Goal: Information Seeking & Learning: Learn about a topic

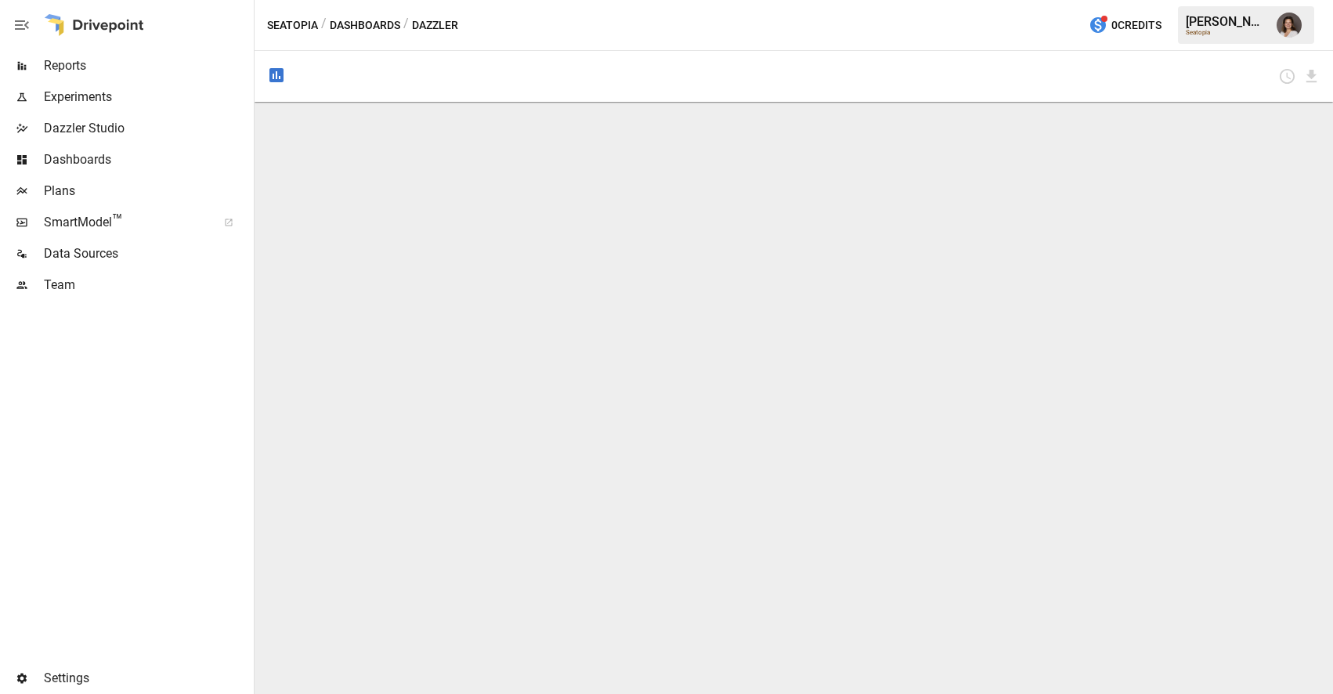
click at [158, 148] on div "Dashboards" at bounding box center [125, 159] width 251 height 31
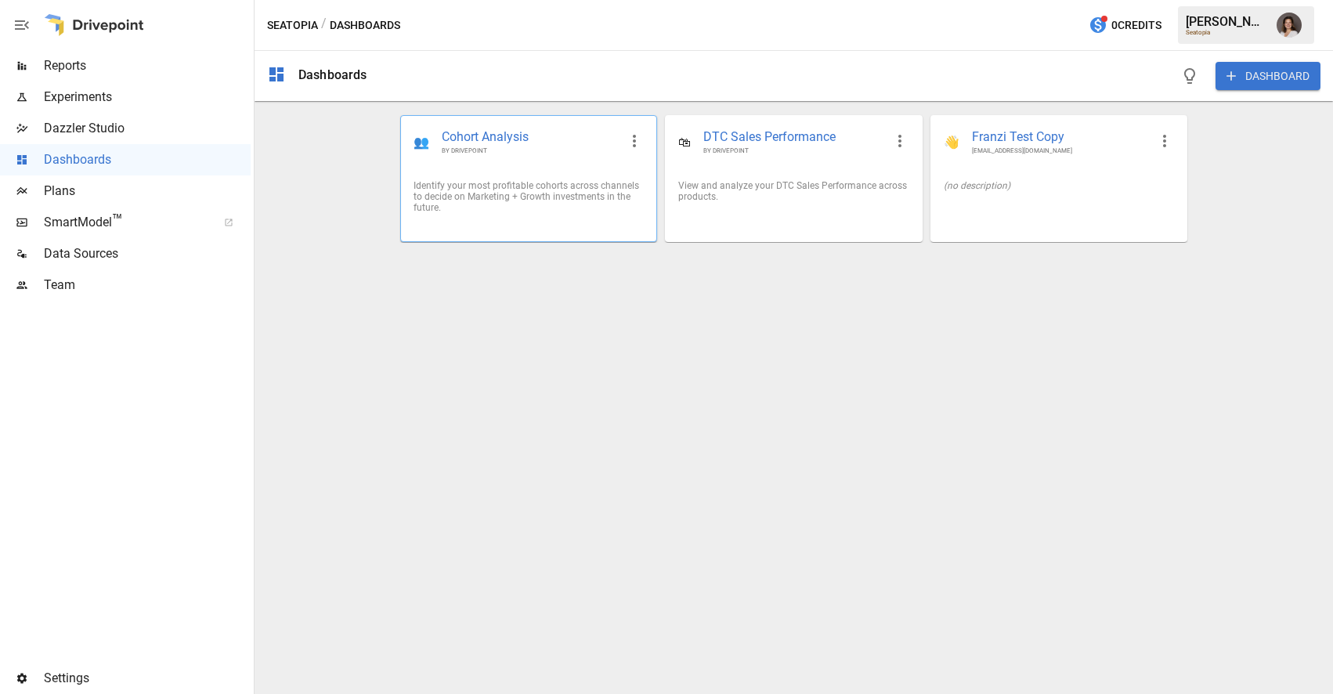
click at [537, 170] on div "Identify your most profitable cohorts across channels to decide on Marketing + …" at bounding box center [528, 197] width 255 height 58
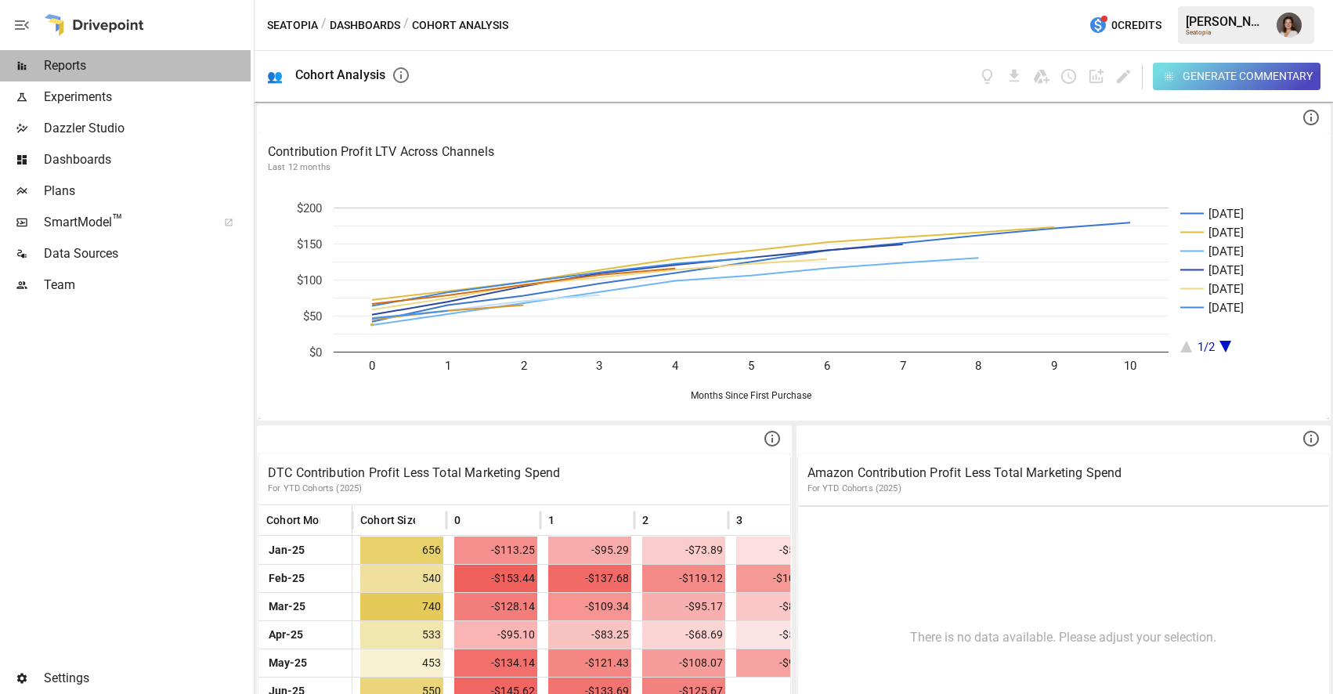
click at [117, 63] on span "Reports" at bounding box center [147, 65] width 207 height 19
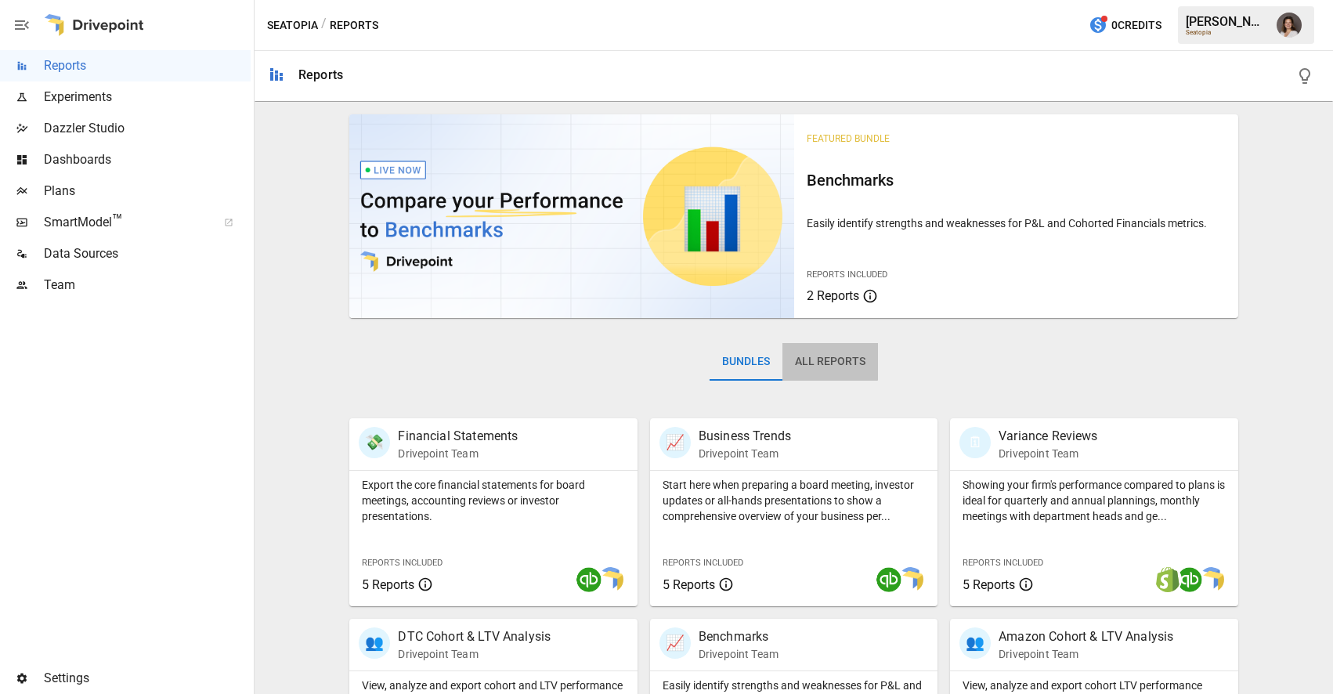
click at [820, 358] on button "All Reports" at bounding box center [830, 362] width 96 height 38
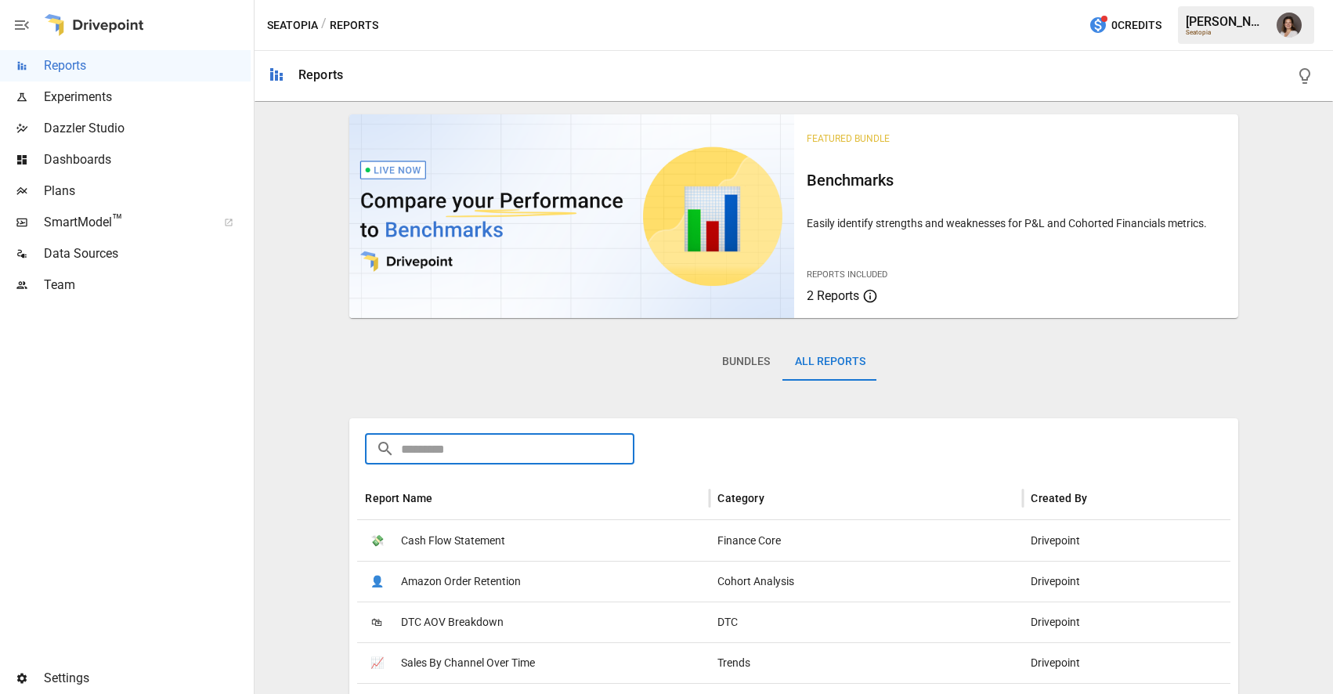
click at [521, 452] on input "text" at bounding box center [517, 448] width 233 height 31
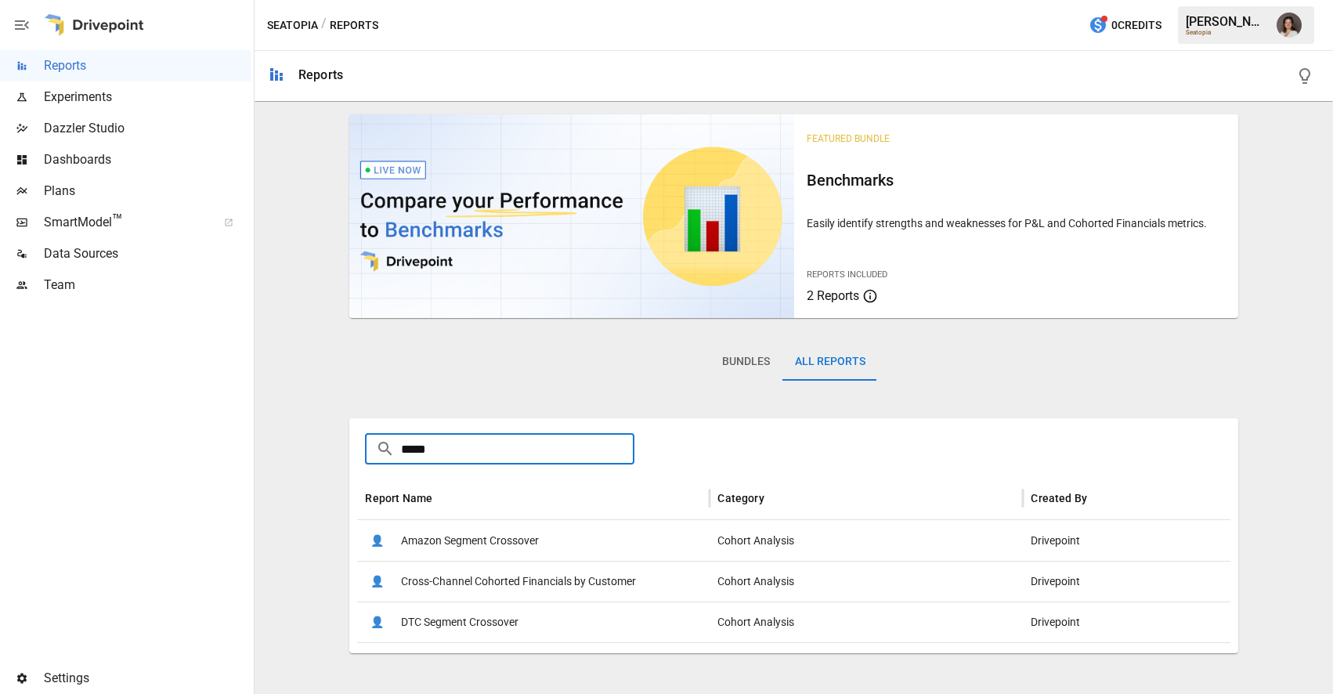
type input "*****"
click at [496, 580] on span "Cross-Channel Cohorted Financials by Customer" at bounding box center [518, 581] width 235 height 40
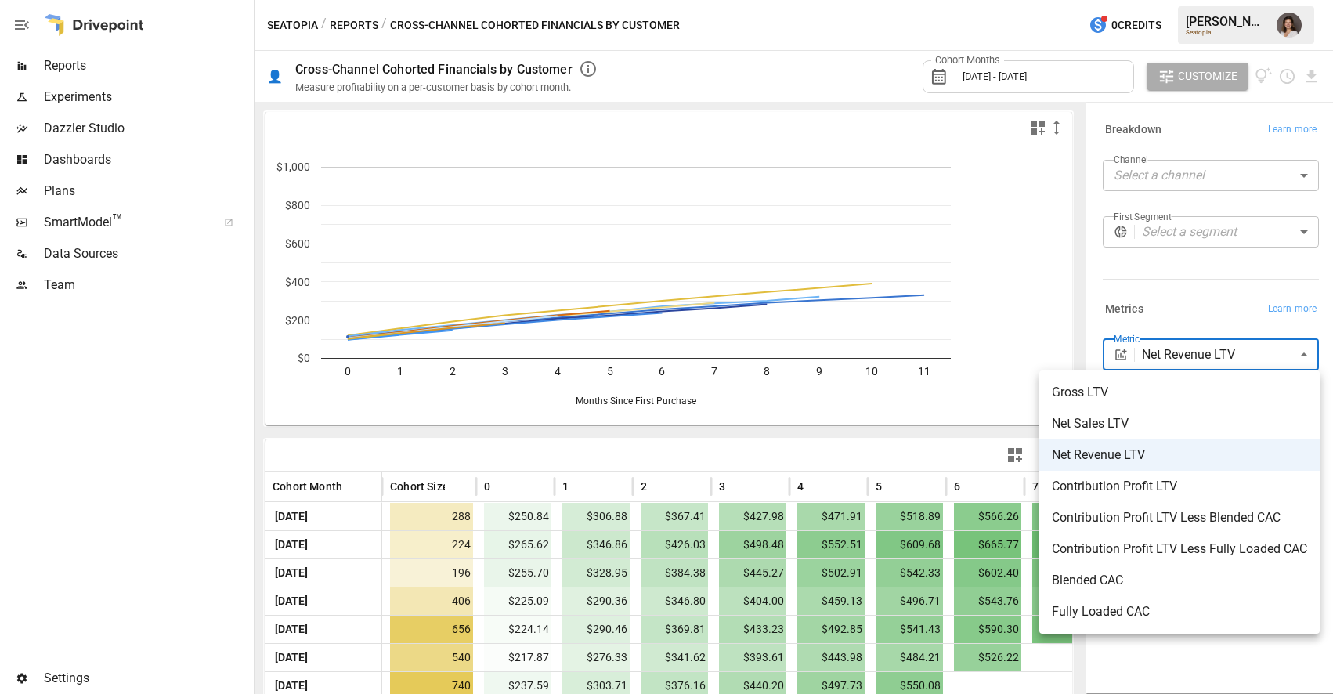
click at [1203, 0] on body "Reports Experiments Dazzler Studio Dashboards Plans SmartModel ™ Data Sources T…" at bounding box center [666, 0] width 1333 height 0
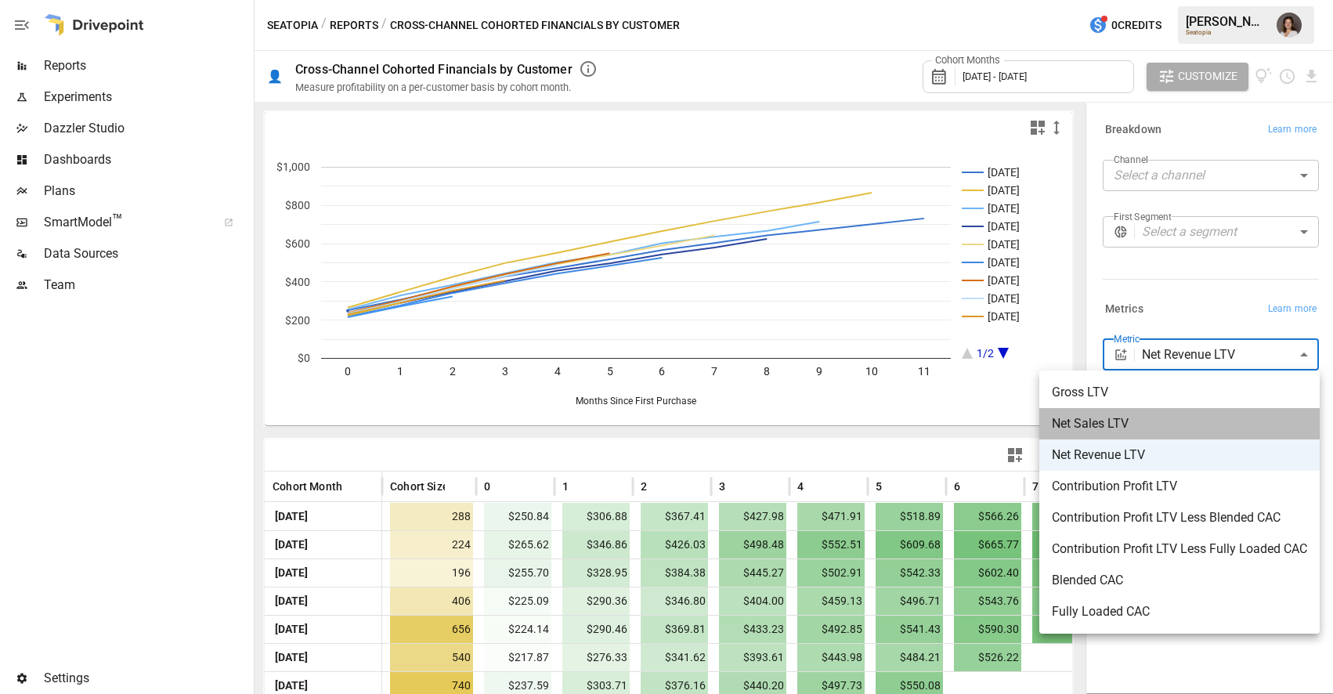
click at [1123, 424] on span "Net Sales LTV" at bounding box center [1179, 423] width 255 height 19
type input "**********"
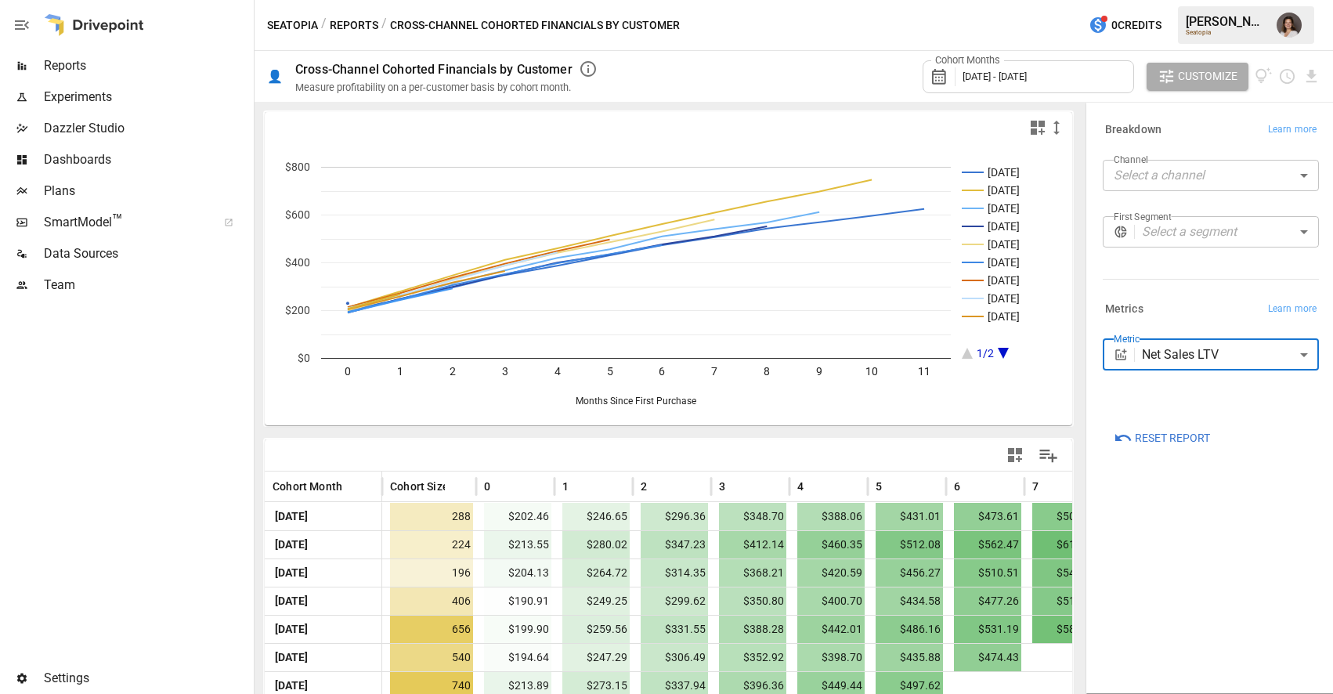
click at [1039, 128] on icon "button" at bounding box center [1037, 127] width 19 height 19
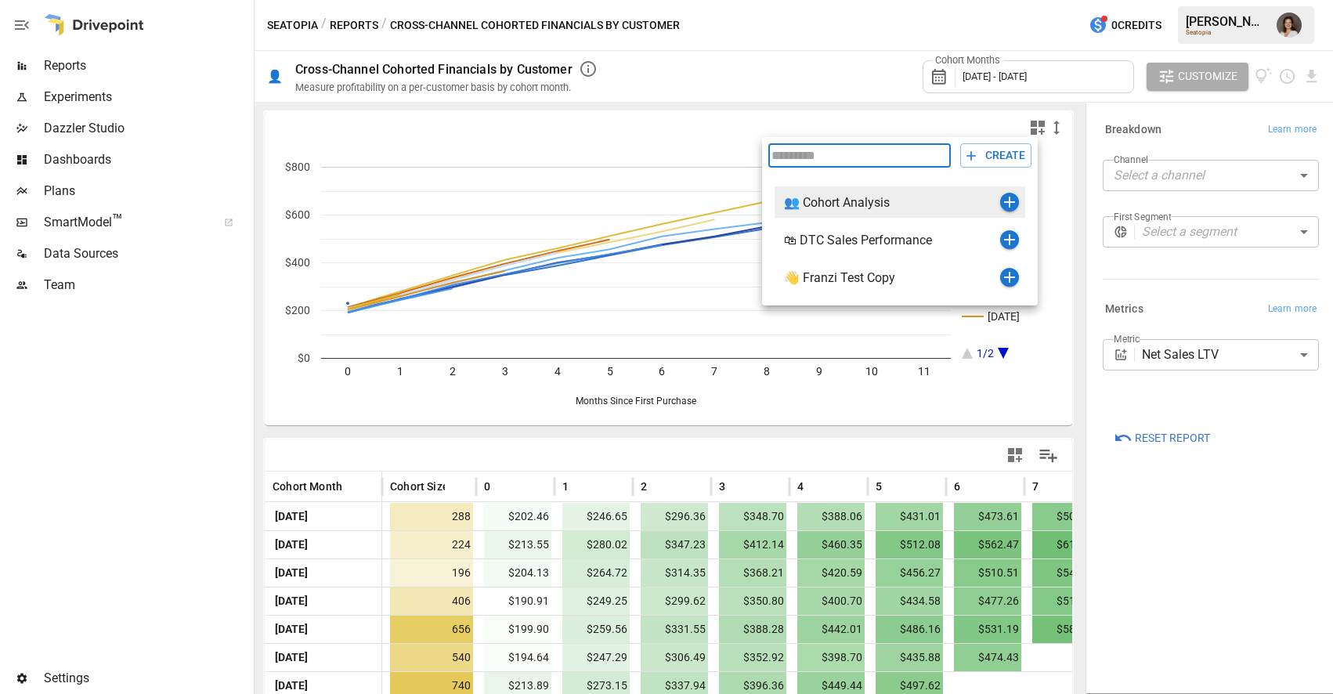
click at [1011, 201] on icon "button" at bounding box center [1009, 202] width 11 height 11
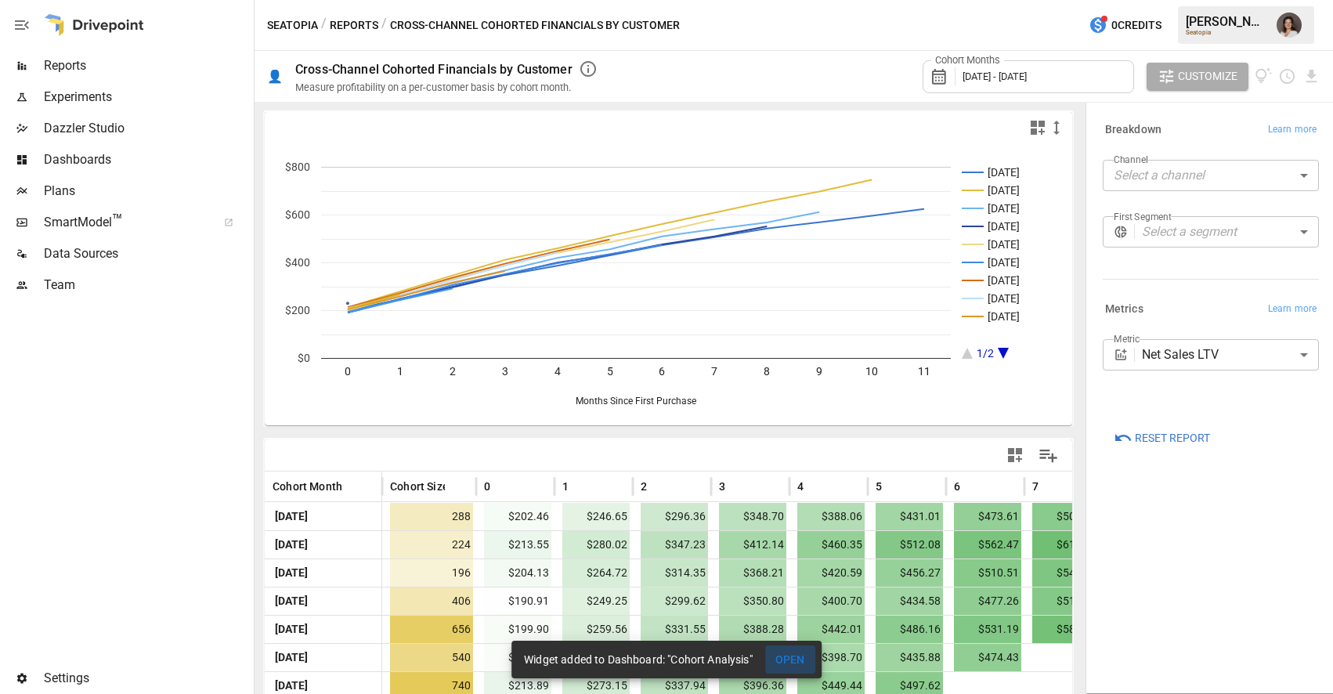
click at [770, 652] on button "OPEN" at bounding box center [790, 659] width 50 height 29
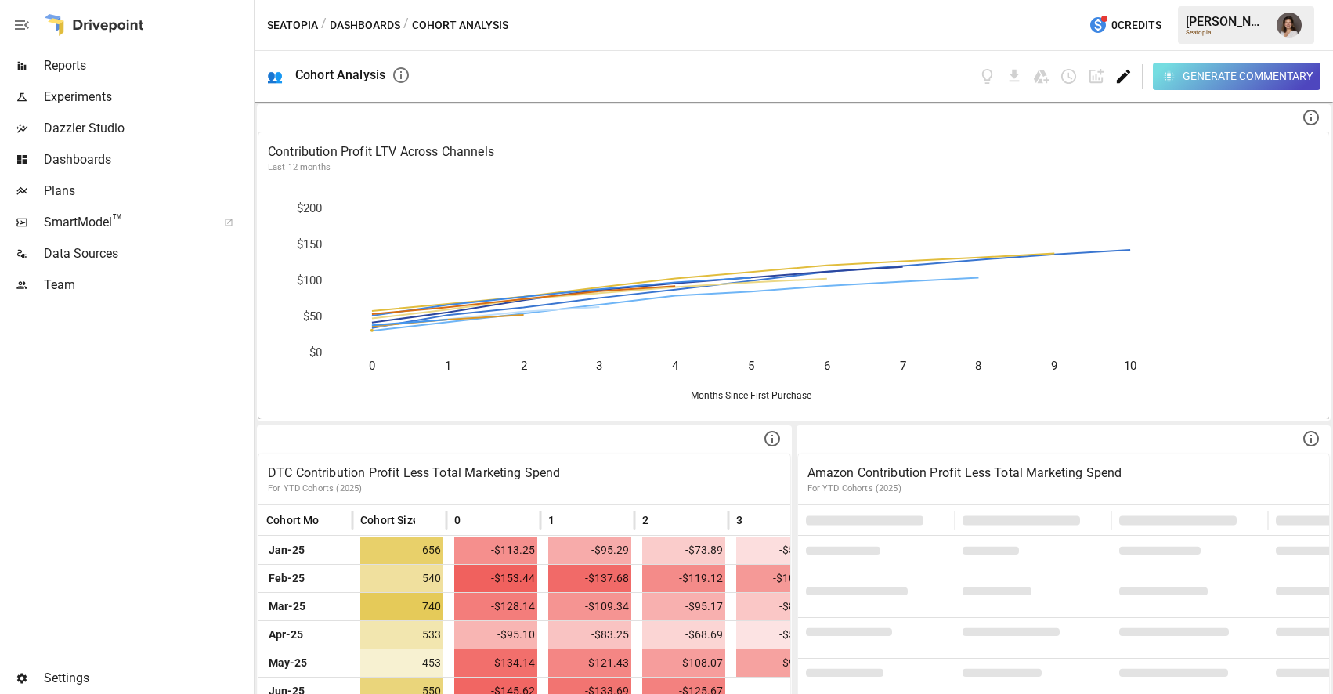
click at [1114, 79] on icon "Edit dashboard" at bounding box center [1123, 76] width 18 height 18
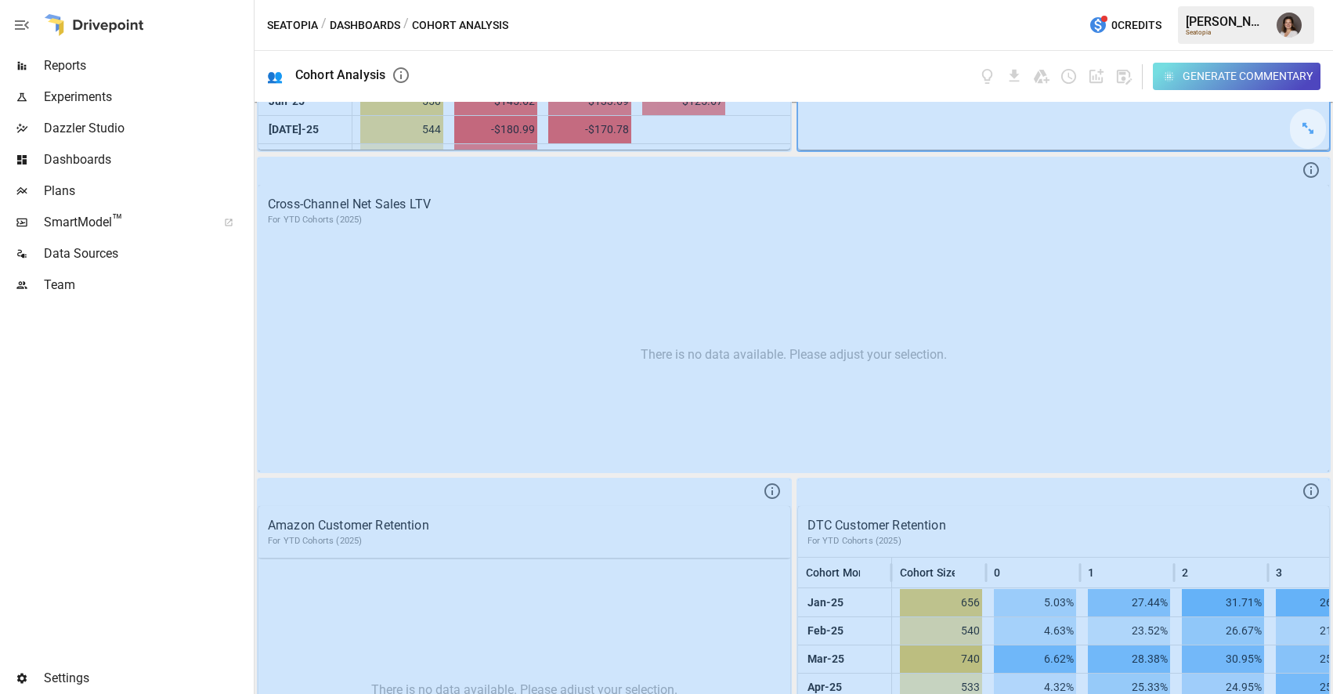
scroll to position [1013, 0]
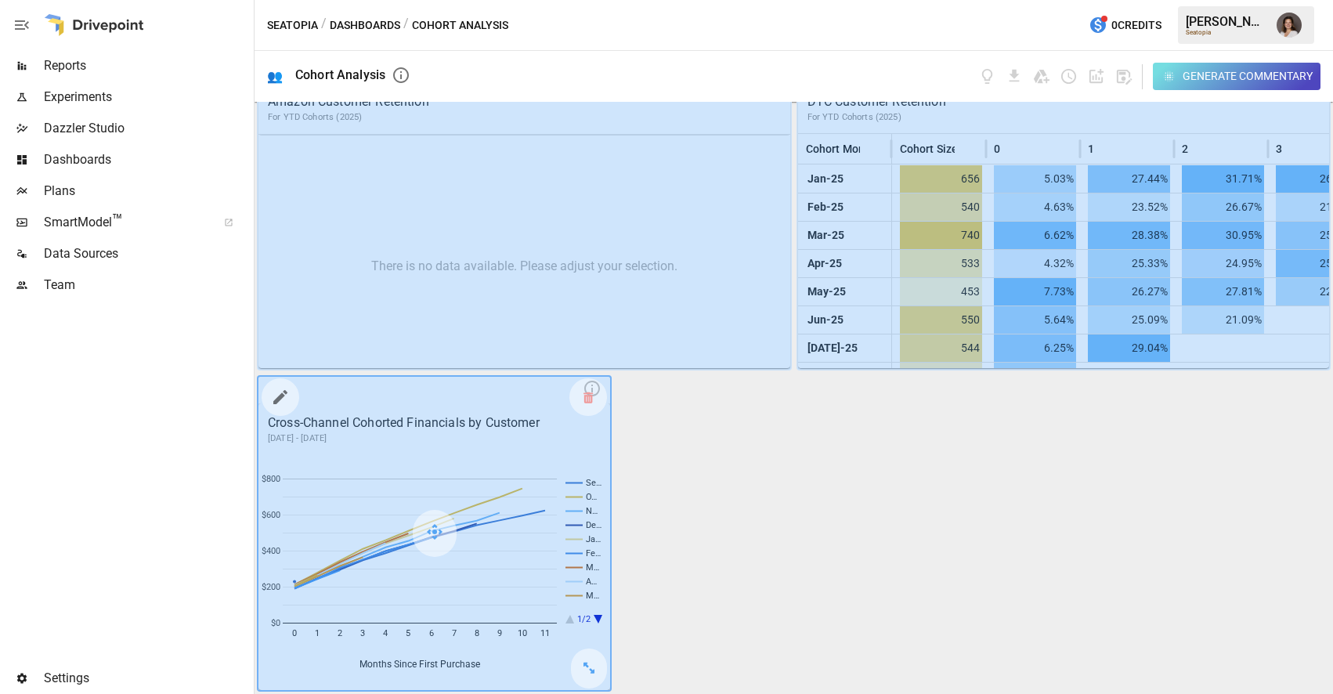
click at [287, 400] on icon "button" at bounding box center [280, 397] width 19 height 19
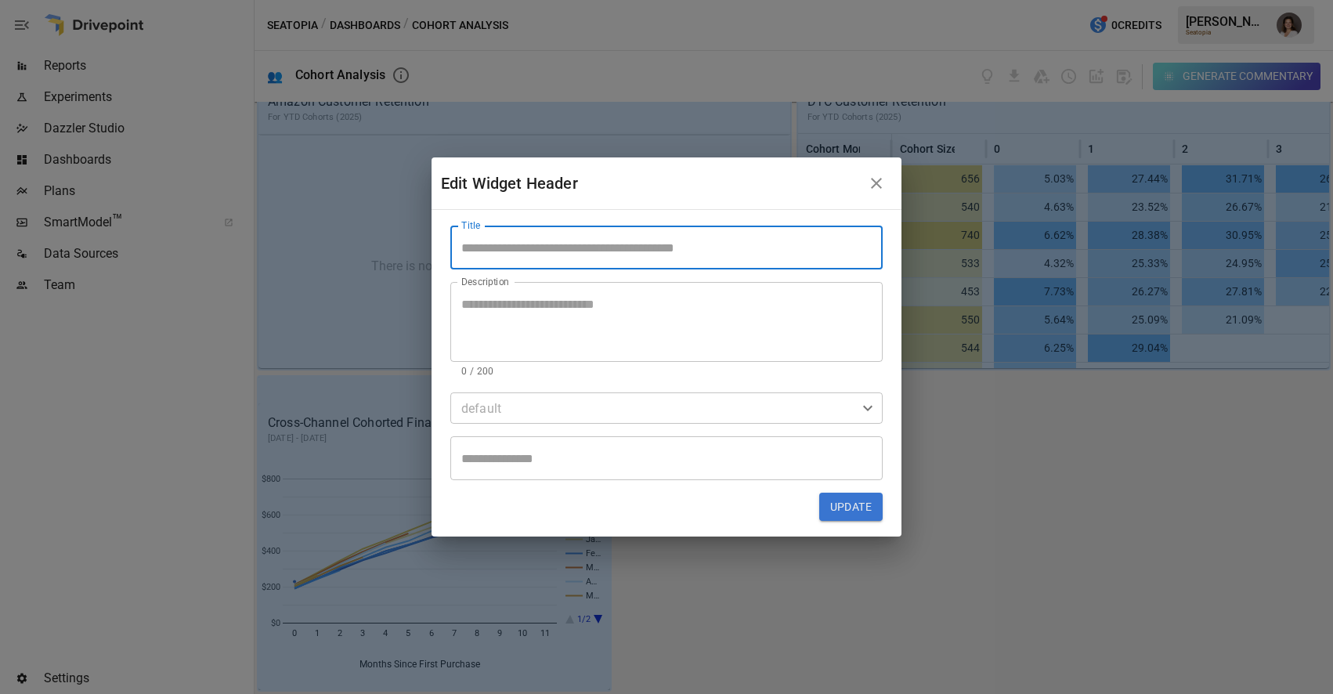
click at [646, 247] on input "Title" at bounding box center [666, 247] width 432 height 44
type input "**********"
click at [876, 187] on icon "button" at bounding box center [876, 183] width 19 height 19
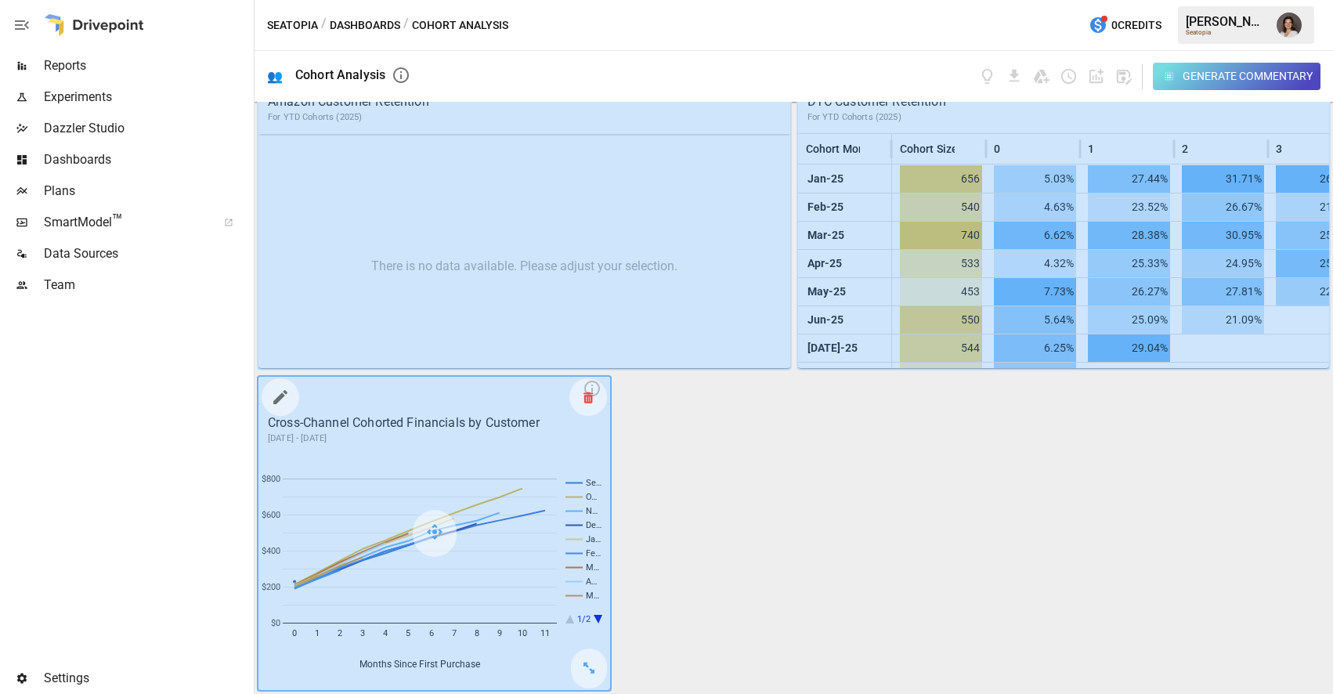
click at [584, 398] on icon at bounding box center [587, 397] width 9 height 1
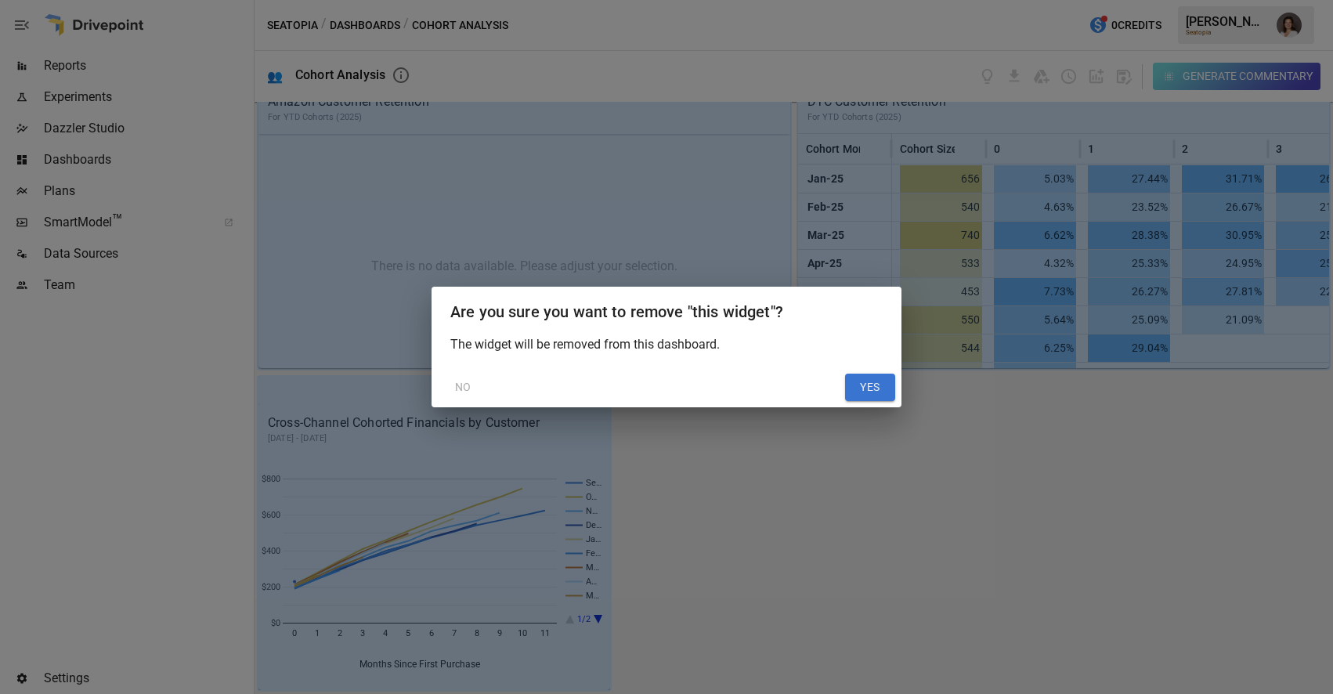
click at [874, 389] on button "YES" at bounding box center [870, 387] width 50 height 28
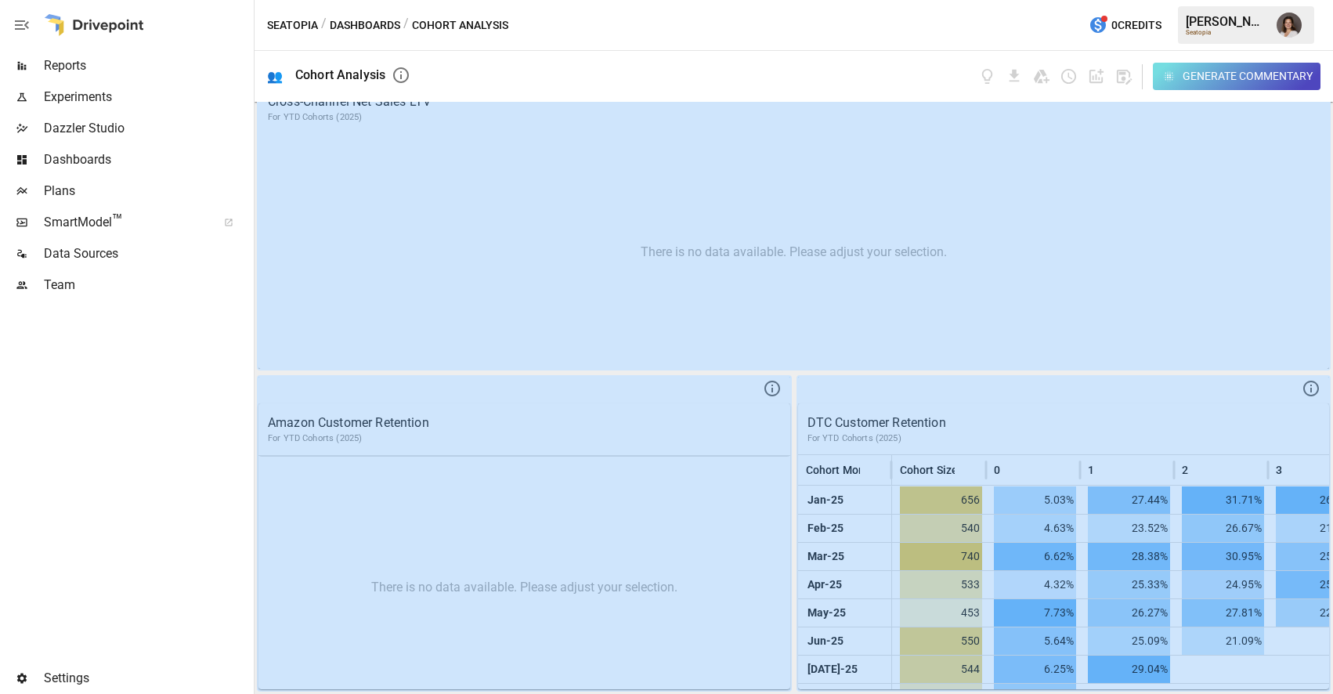
scroll to position [692, 0]
click at [145, 74] on span "Reports" at bounding box center [147, 65] width 207 height 19
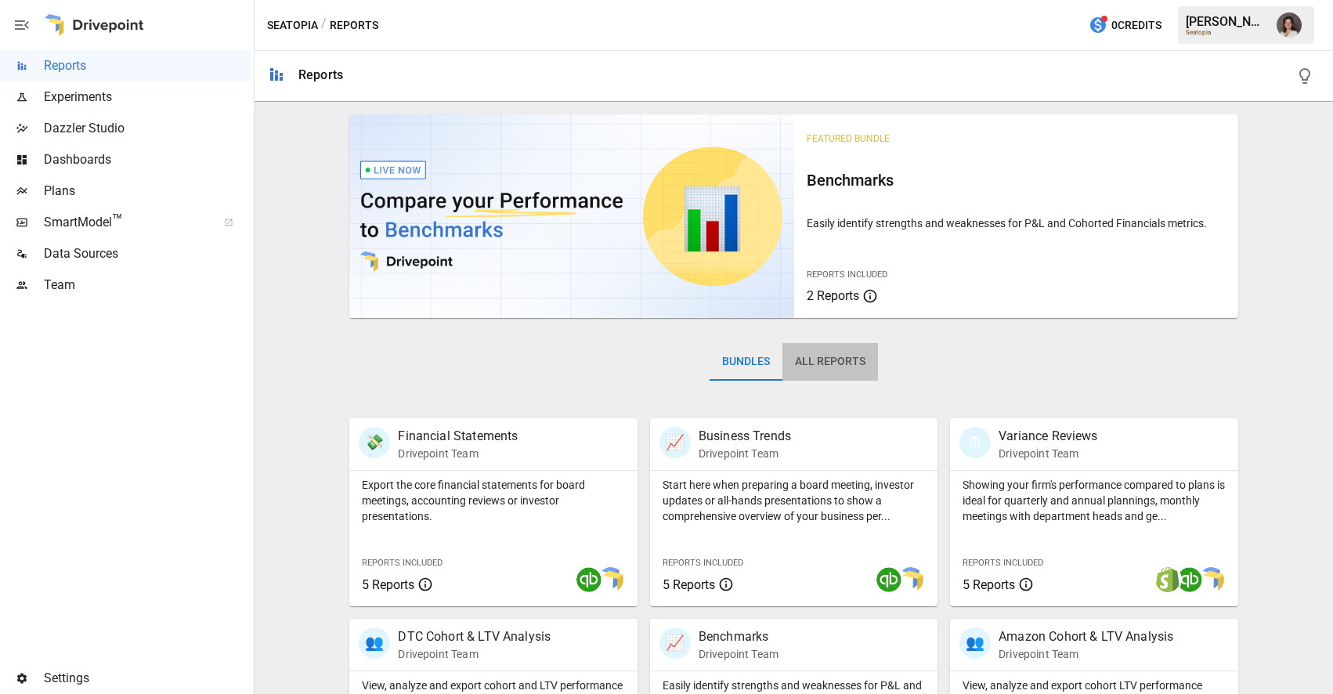
drag, startPoint x: 850, startPoint y: 360, endPoint x: 716, endPoint y: 412, distance: 143.5
click at [849, 360] on button "All Reports" at bounding box center [830, 362] width 96 height 38
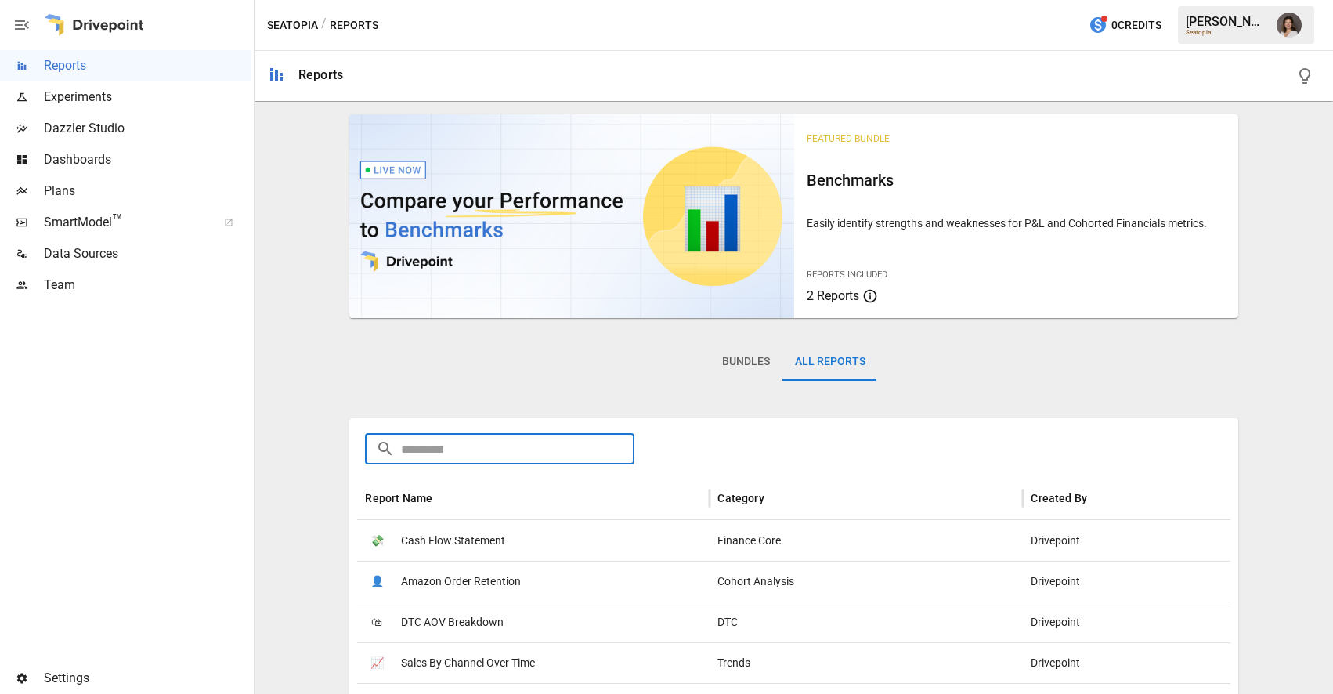
click at [548, 447] on input "text" at bounding box center [517, 448] width 233 height 31
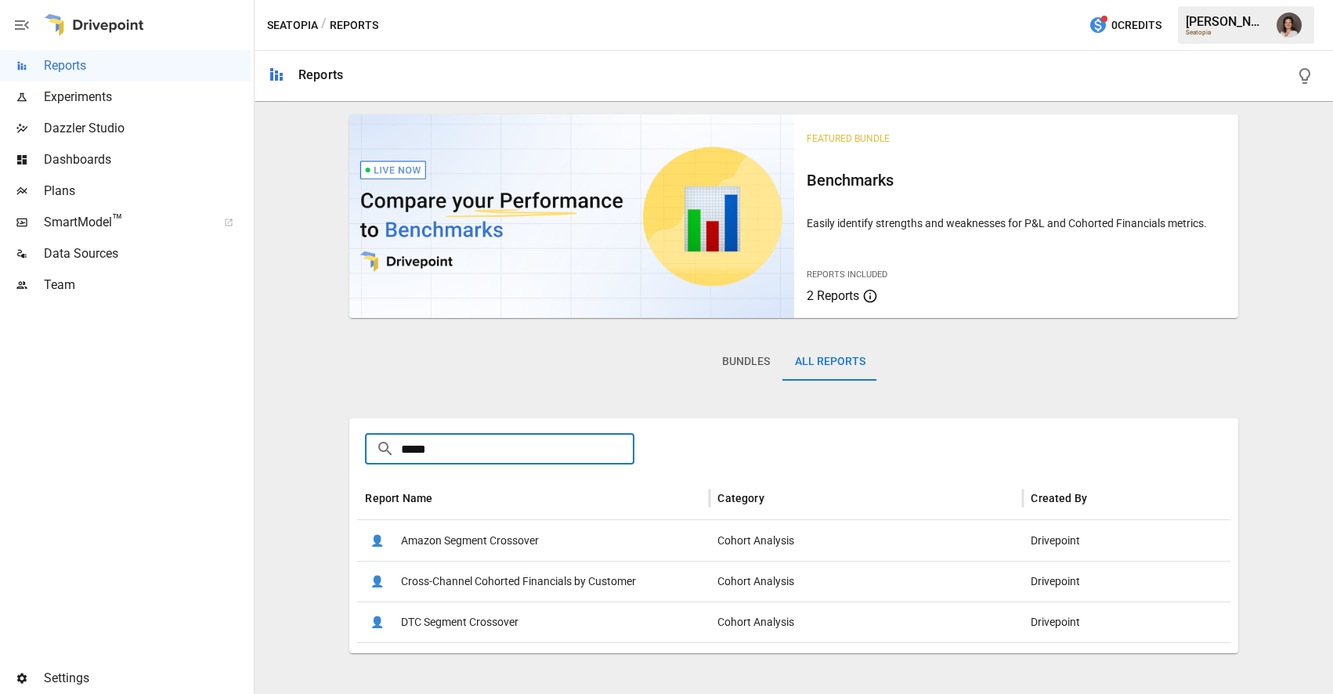
type input "*****"
click at [508, 582] on span "Cross-Channel Cohorted Financials by Customer" at bounding box center [518, 581] width 235 height 40
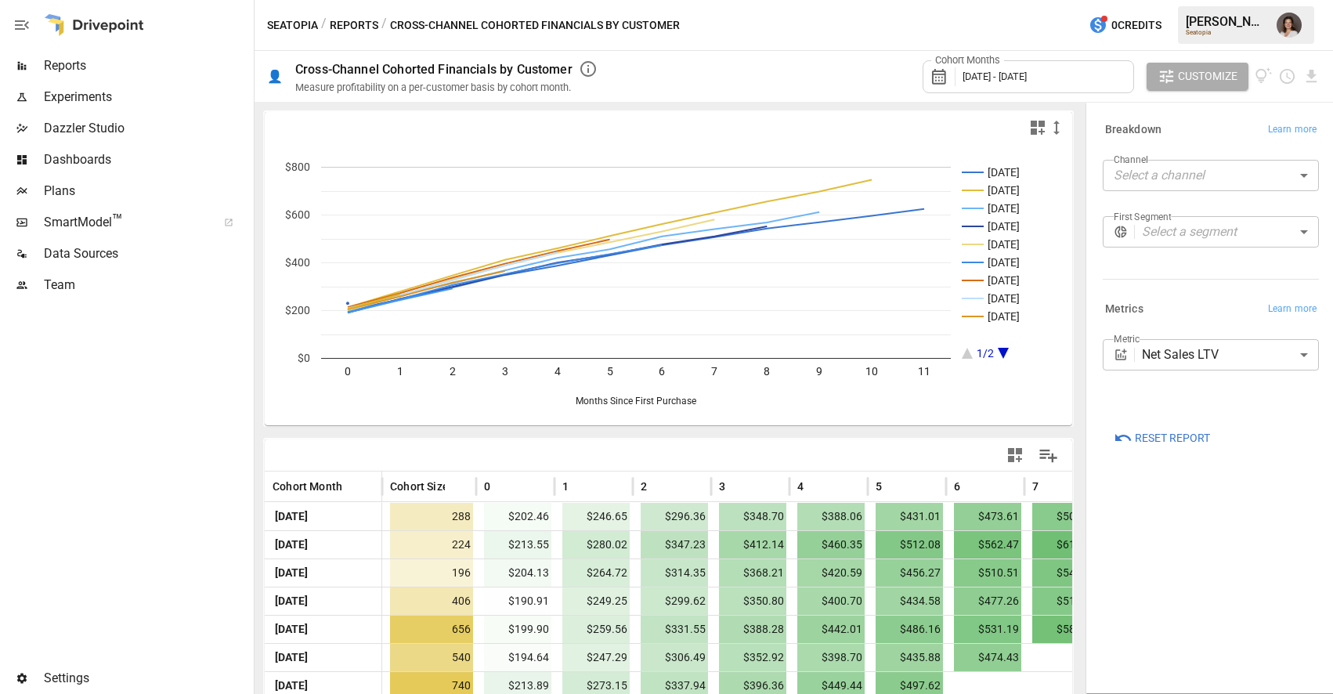
click at [1005, 71] on span "[DATE] - [DATE]" at bounding box center [994, 76] width 64 height 12
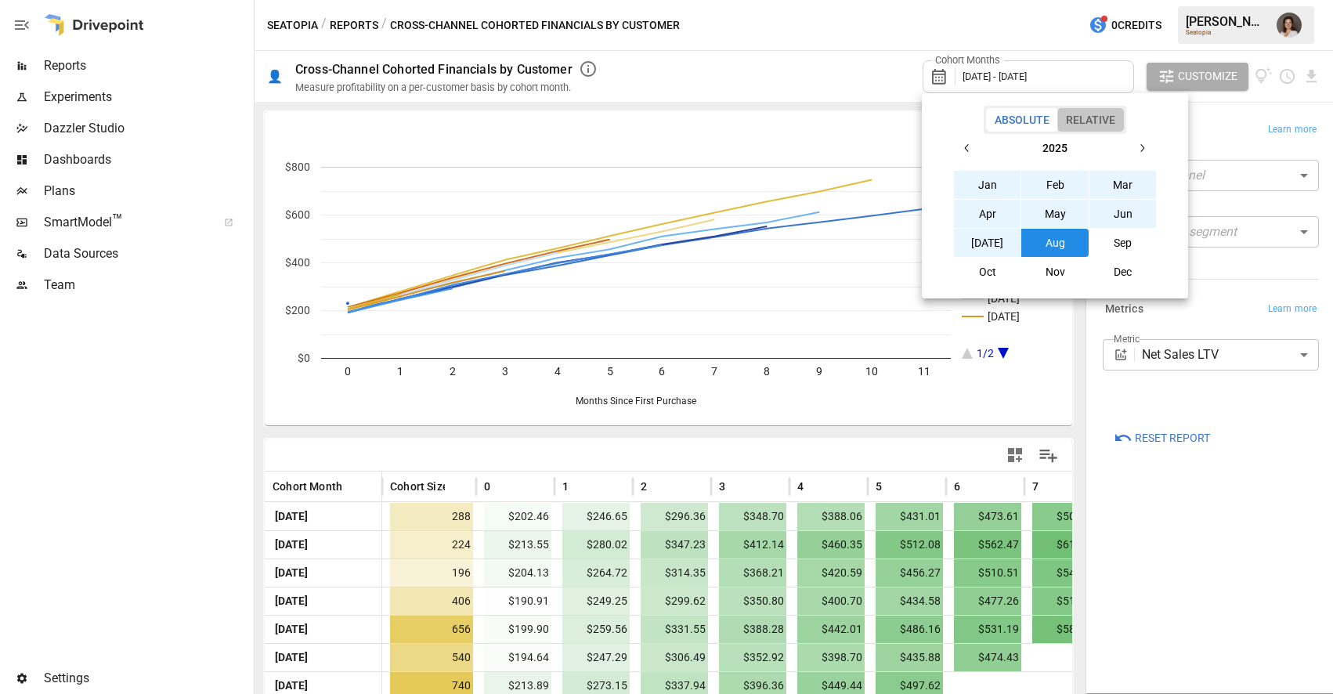
drag, startPoint x: 1092, startPoint y: 116, endPoint x: 1099, endPoint y: 129, distance: 14.7
click at [1092, 116] on button "Relative" at bounding box center [1090, 119] width 67 height 23
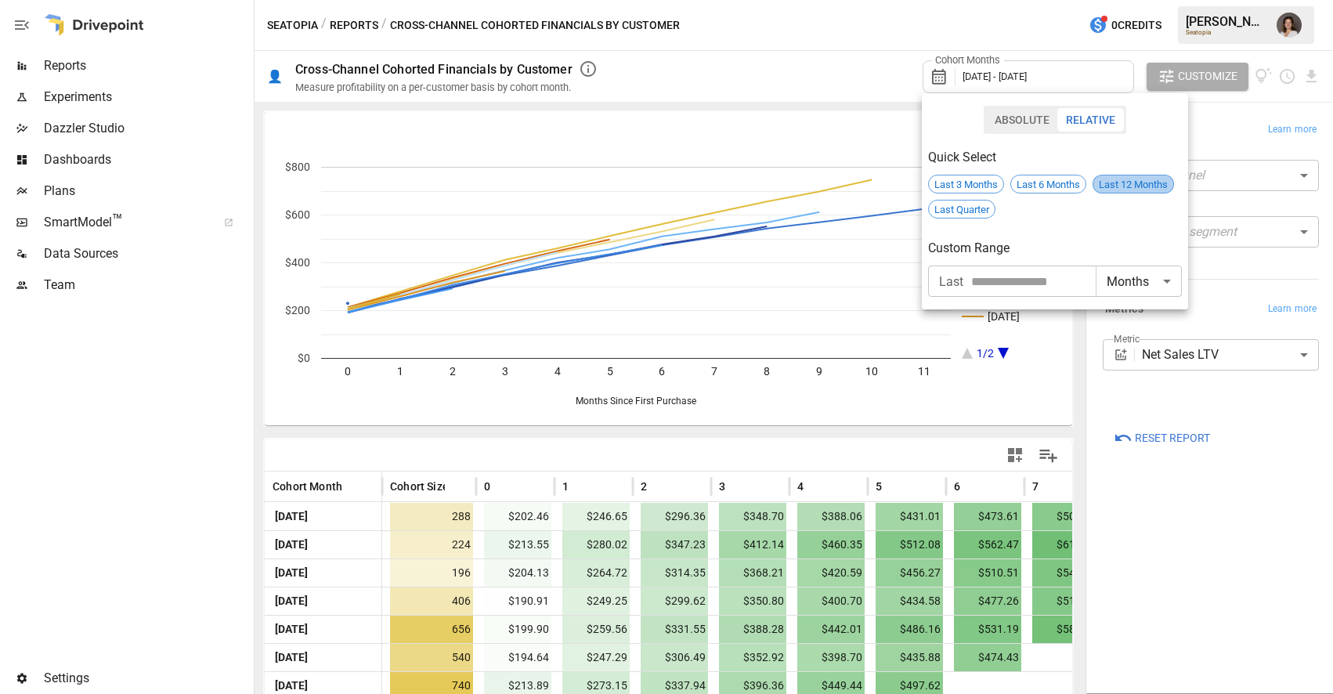
click at [1171, 179] on span "Last 12 Months" at bounding box center [1133, 185] width 80 height 12
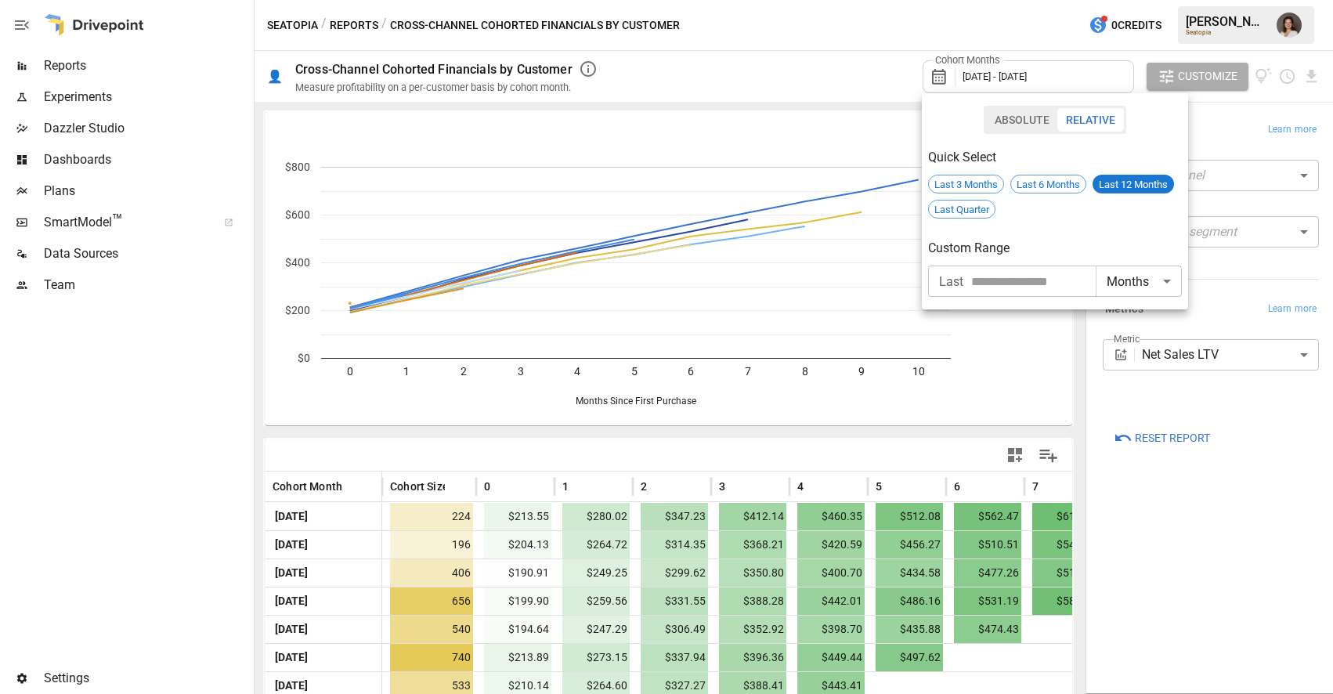
click at [1204, 363] on div at bounding box center [666, 347] width 1333 height 694
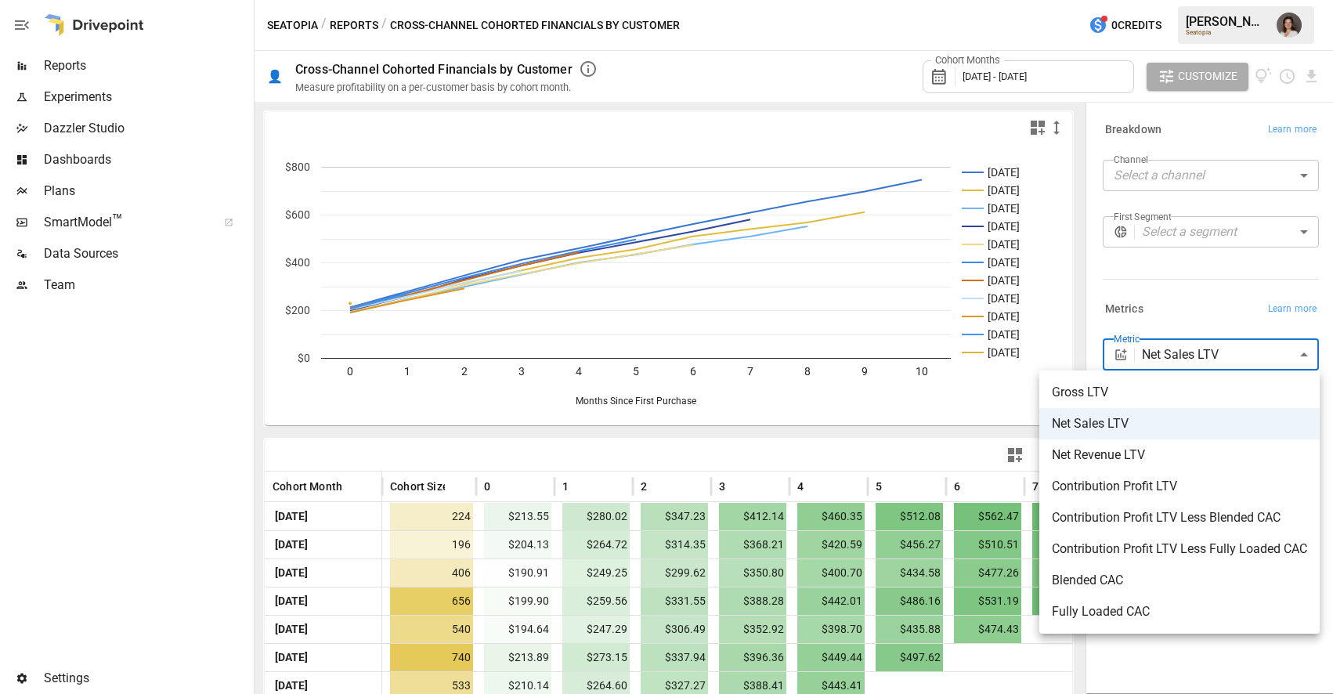
click at [1199, 0] on body "Reports Experiments Dazzler Studio Dashboards Plans SmartModel ™ Data Sources T…" at bounding box center [666, 0] width 1333 height 0
click at [1199, 295] on div at bounding box center [666, 347] width 1333 height 694
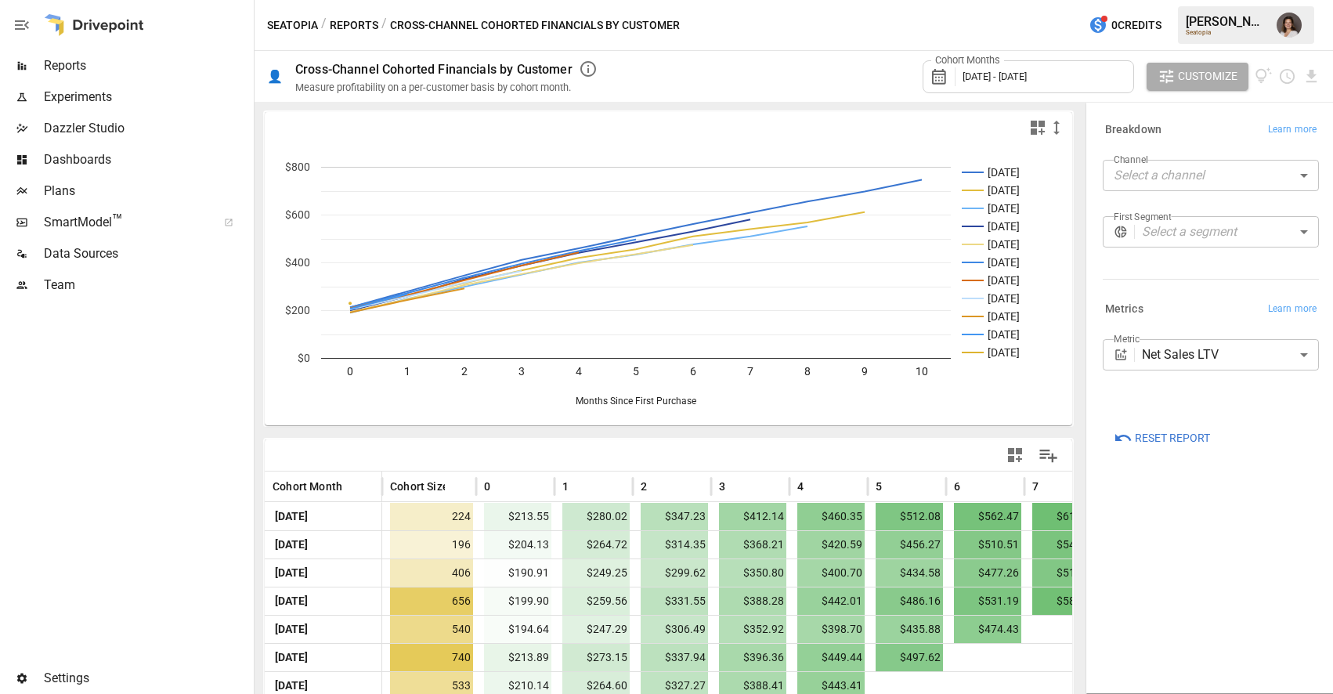
click at [1026, 79] on span "[DATE] - [DATE]" at bounding box center [994, 76] width 64 height 12
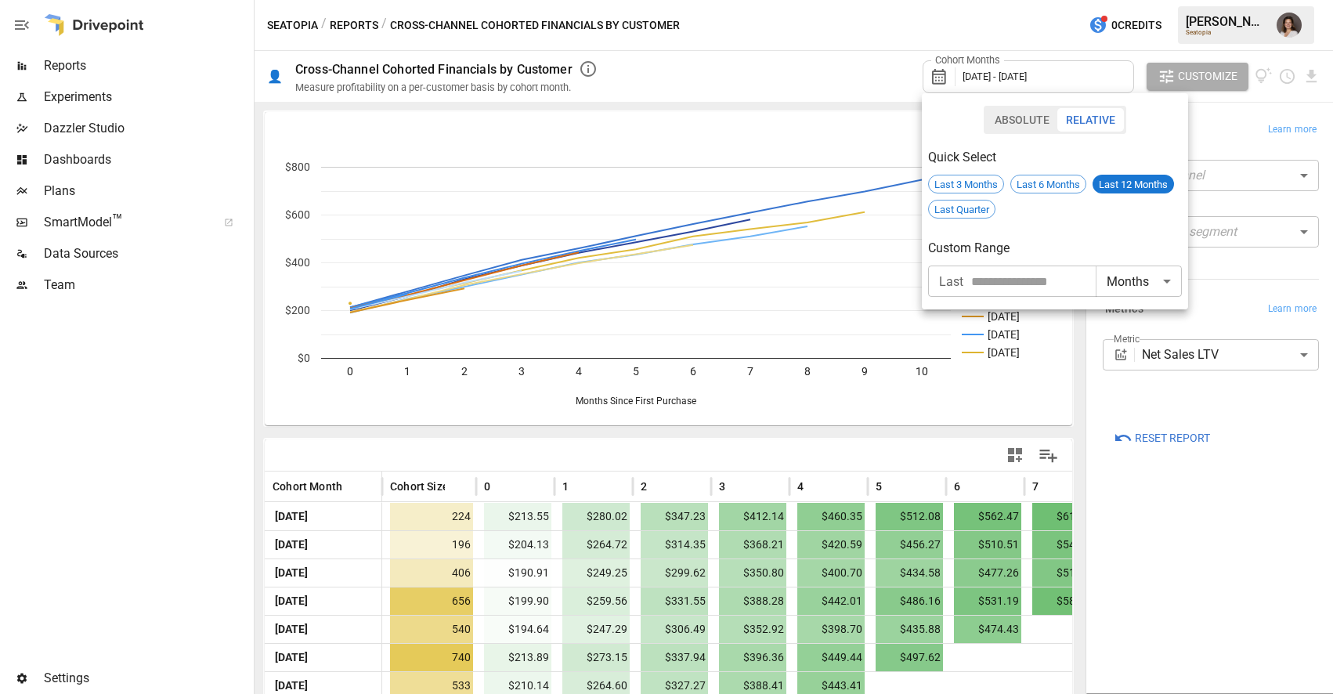
click at [1215, 479] on div at bounding box center [666, 347] width 1333 height 694
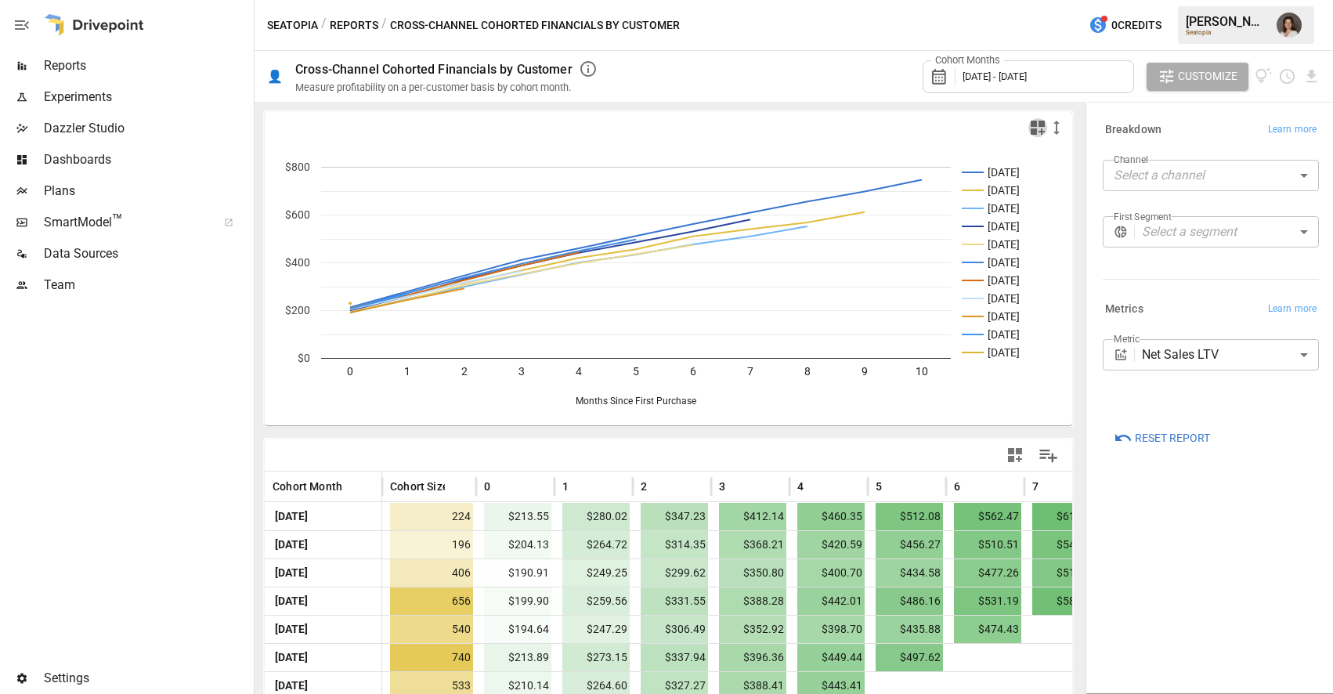
click at [1035, 124] on icon "button" at bounding box center [1037, 128] width 14 height 14
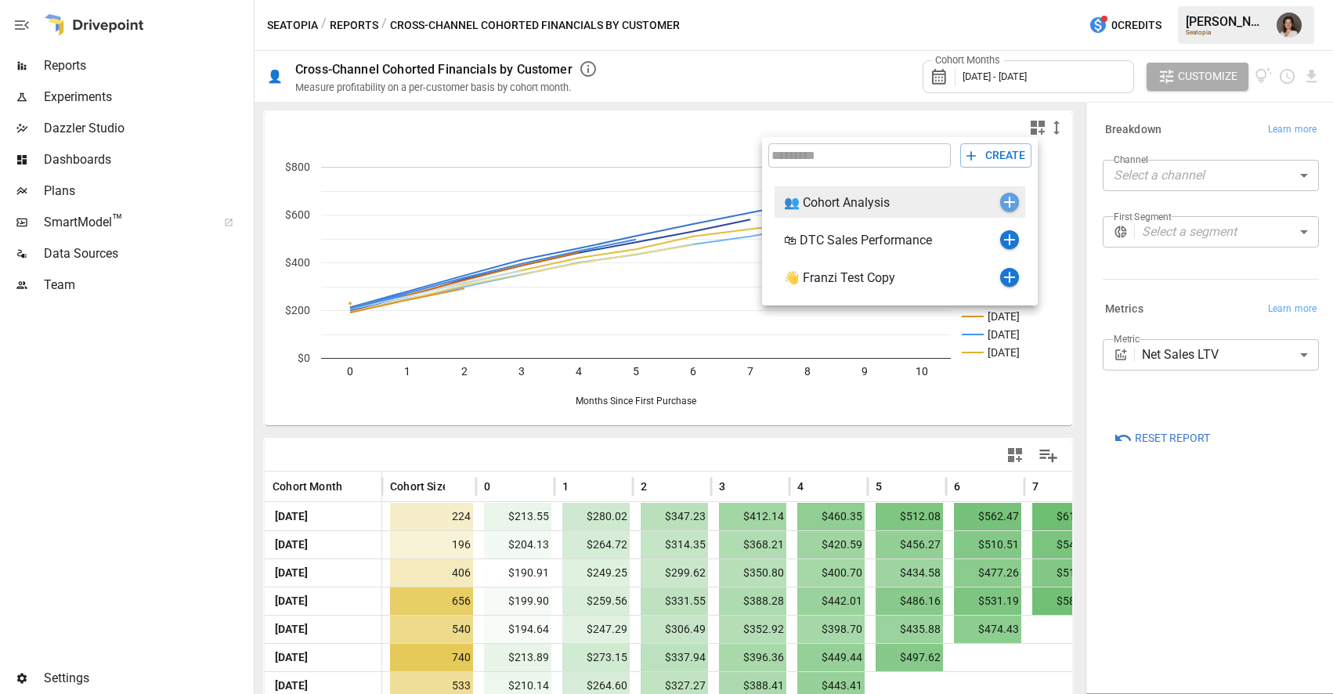
click at [1005, 200] on icon "button" at bounding box center [1009, 202] width 19 height 19
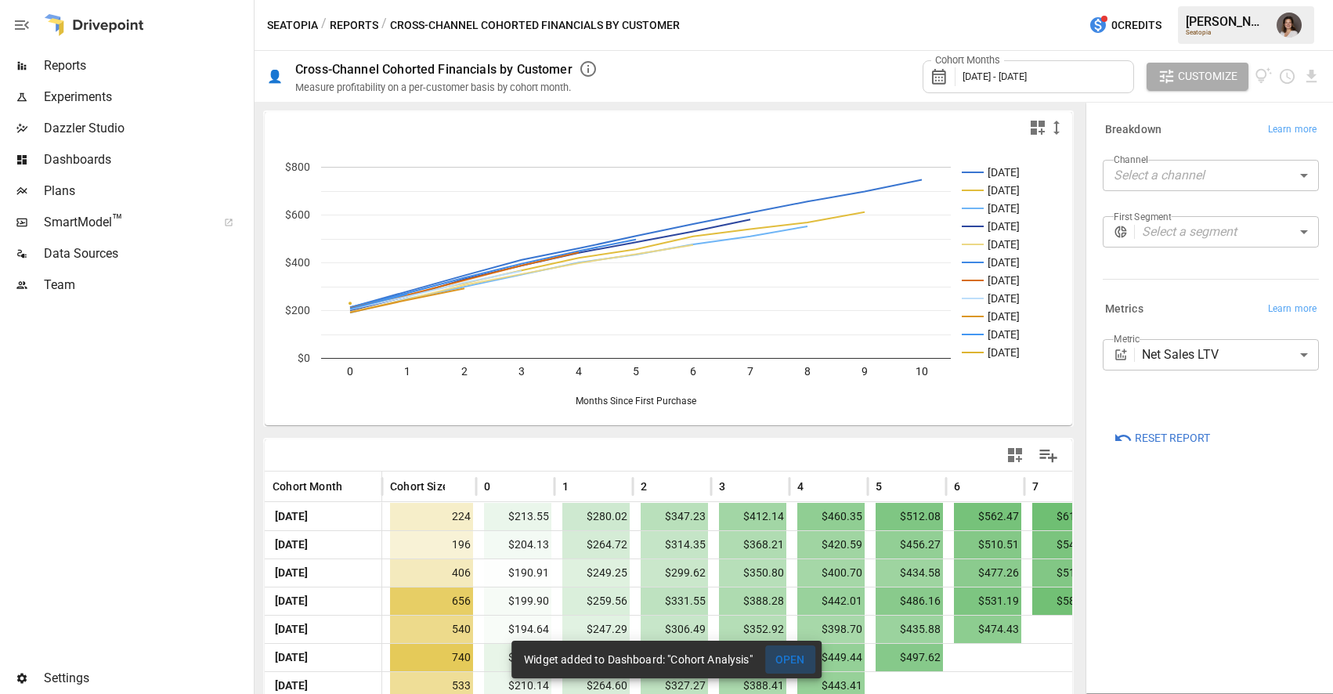
click at [785, 658] on button "OPEN" at bounding box center [790, 659] width 50 height 29
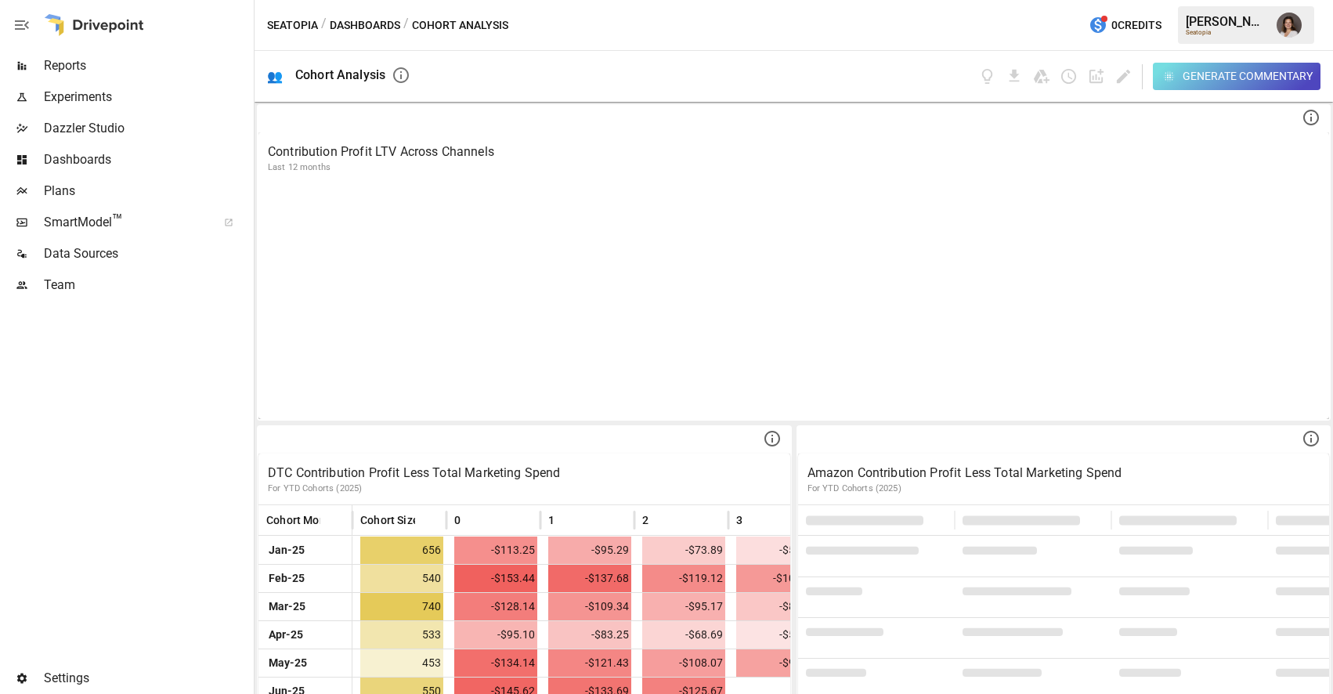
scroll to position [1013, 0]
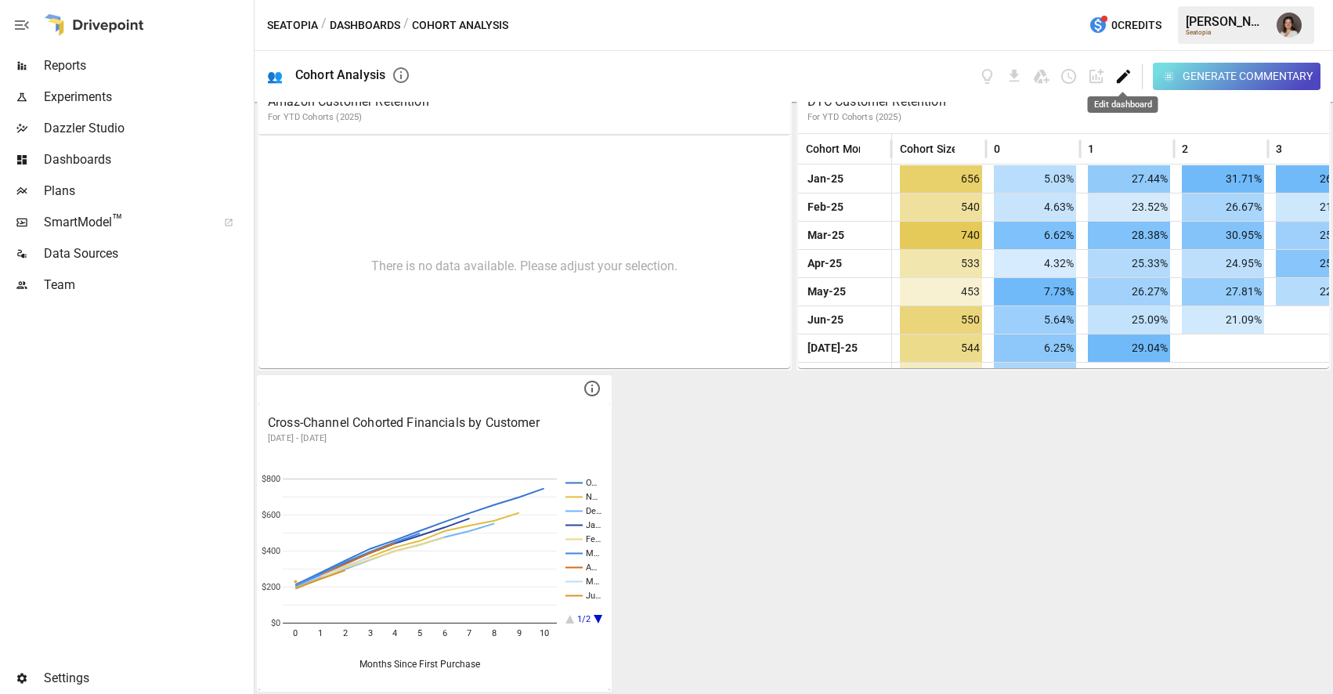
click at [1118, 72] on icon "Edit dashboard" at bounding box center [1123, 76] width 18 height 18
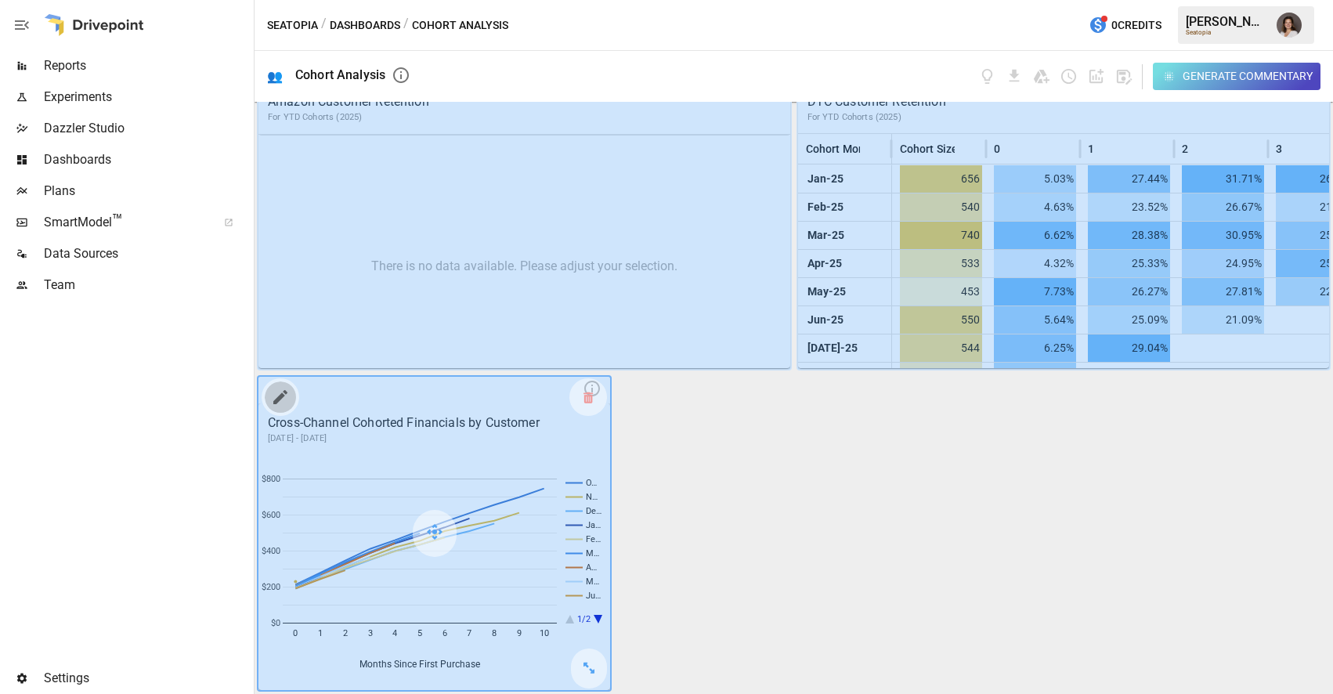
click at [284, 389] on icon "button" at bounding box center [280, 397] width 19 height 19
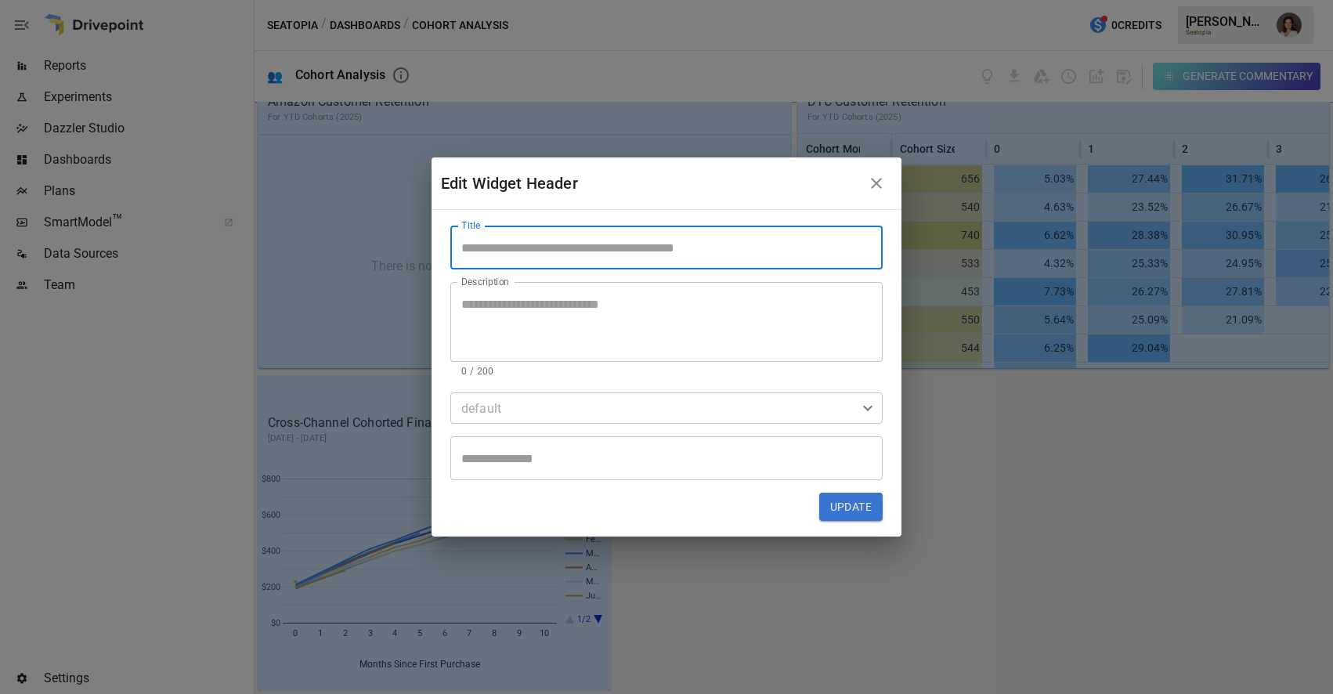
click at [673, 262] on input "Title" at bounding box center [666, 247] width 432 height 44
type input "**********"
click at [653, 314] on textarea "Description" at bounding box center [666, 322] width 410 height 54
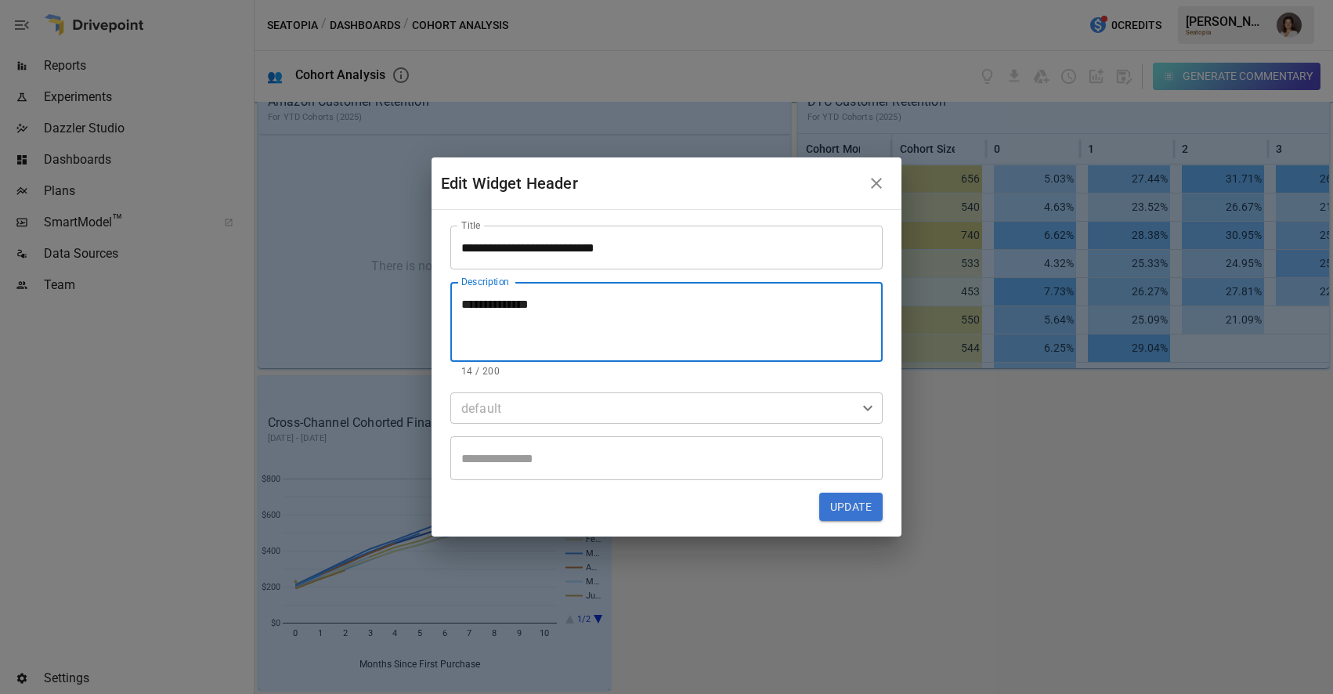
type textarea "**********"
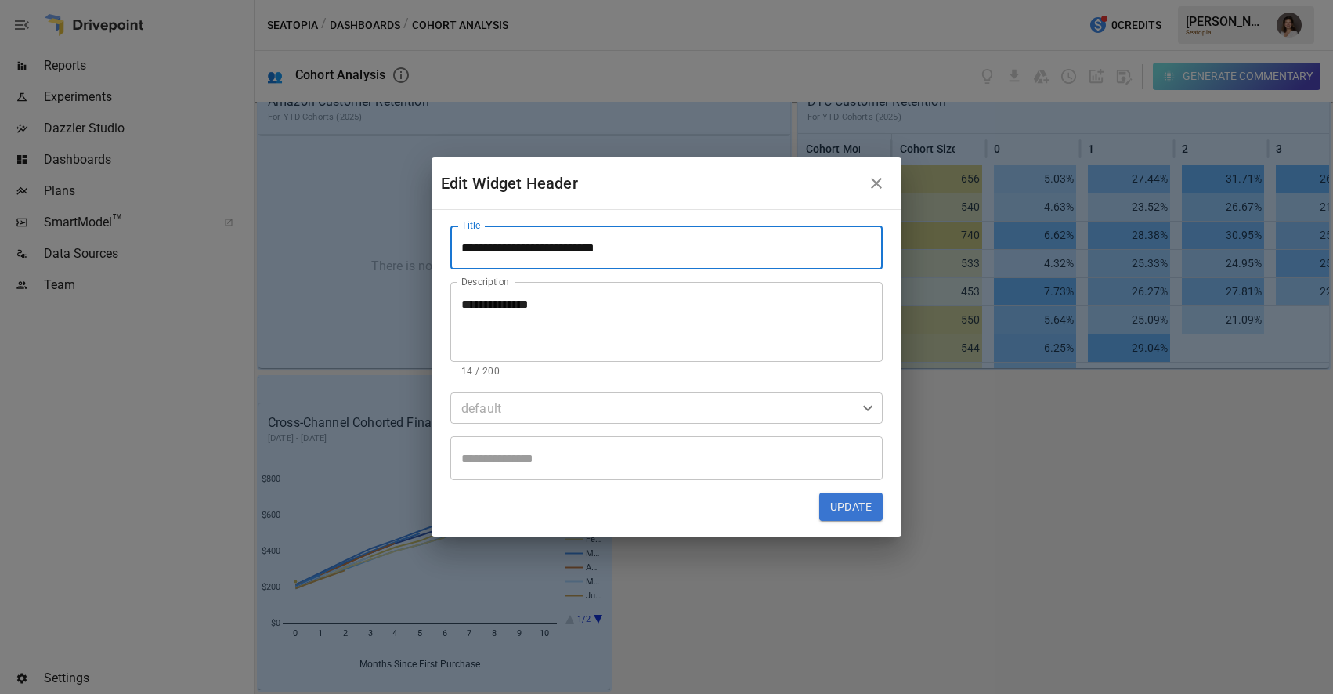
click at [503, 251] on input "**********" at bounding box center [666, 247] width 432 height 44
type input "**********"
click at [866, 501] on button "Update" at bounding box center [850, 506] width 63 height 28
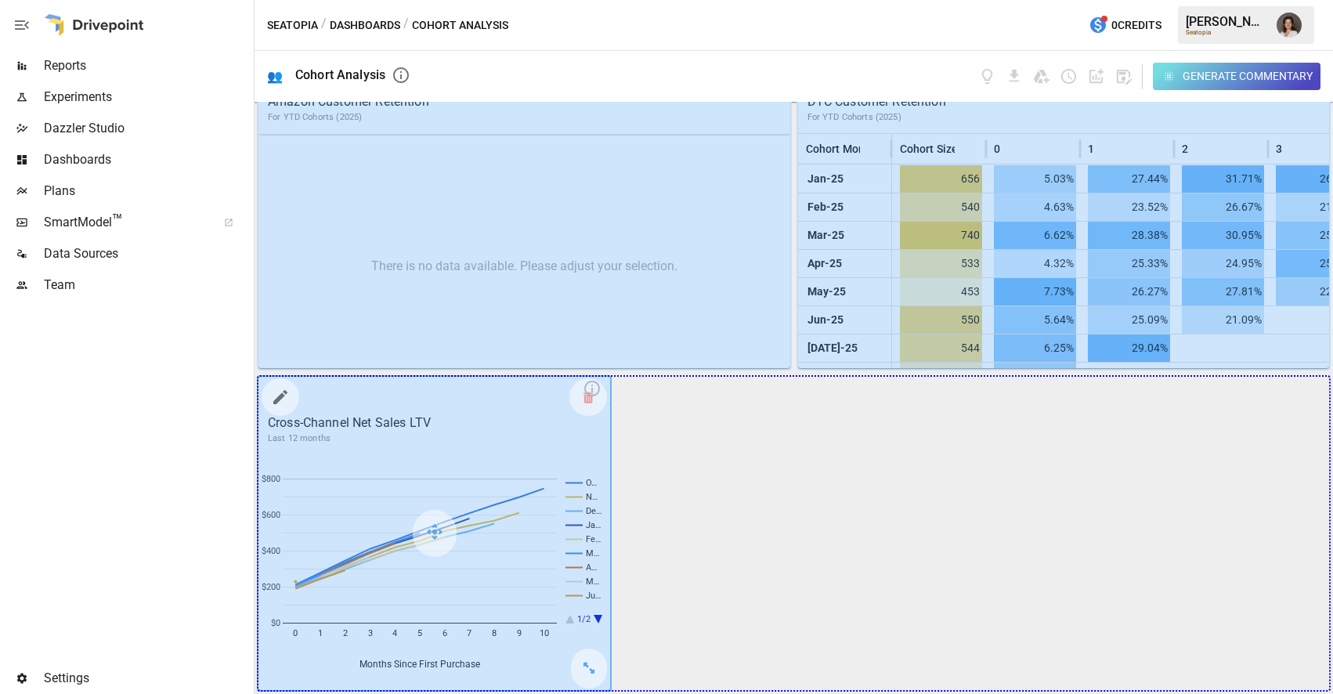
drag, startPoint x: 586, startPoint y: 661, endPoint x: 1234, endPoint y: 631, distance: 649.0
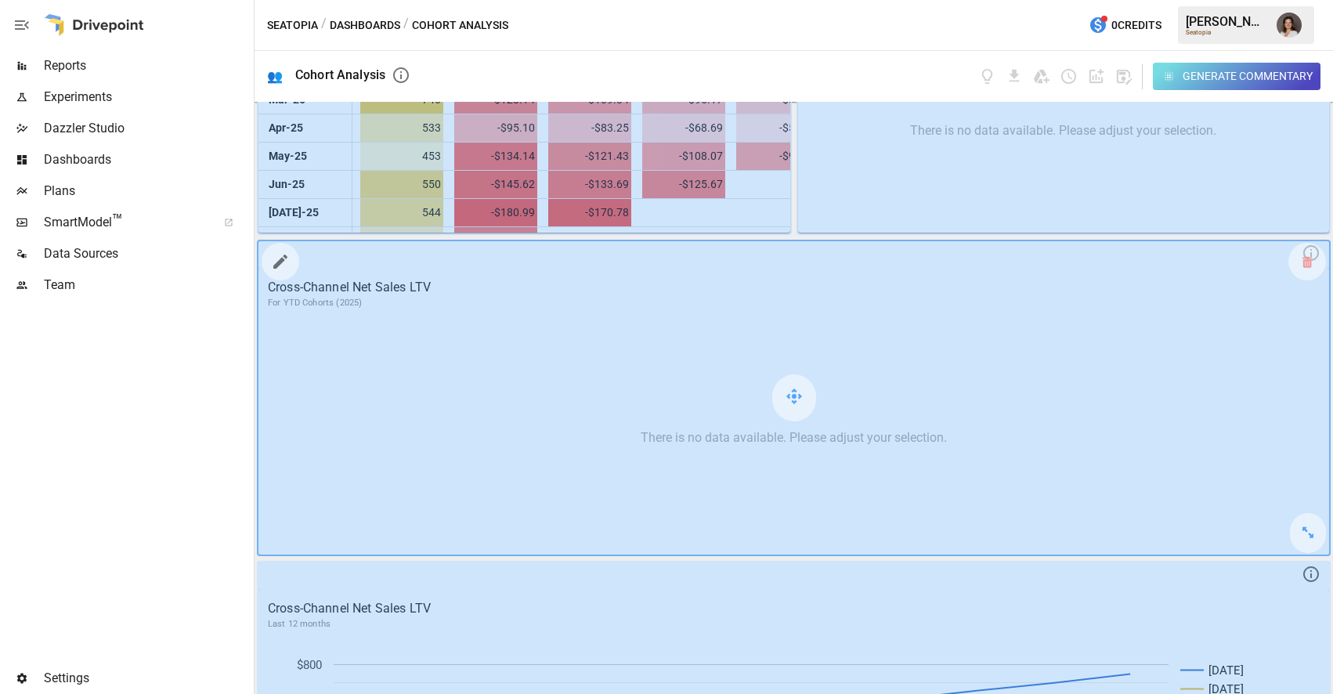
scroll to position [507, 0]
click at [1303, 261] on icon at bounding box center [1306, 261] width 9 height 1
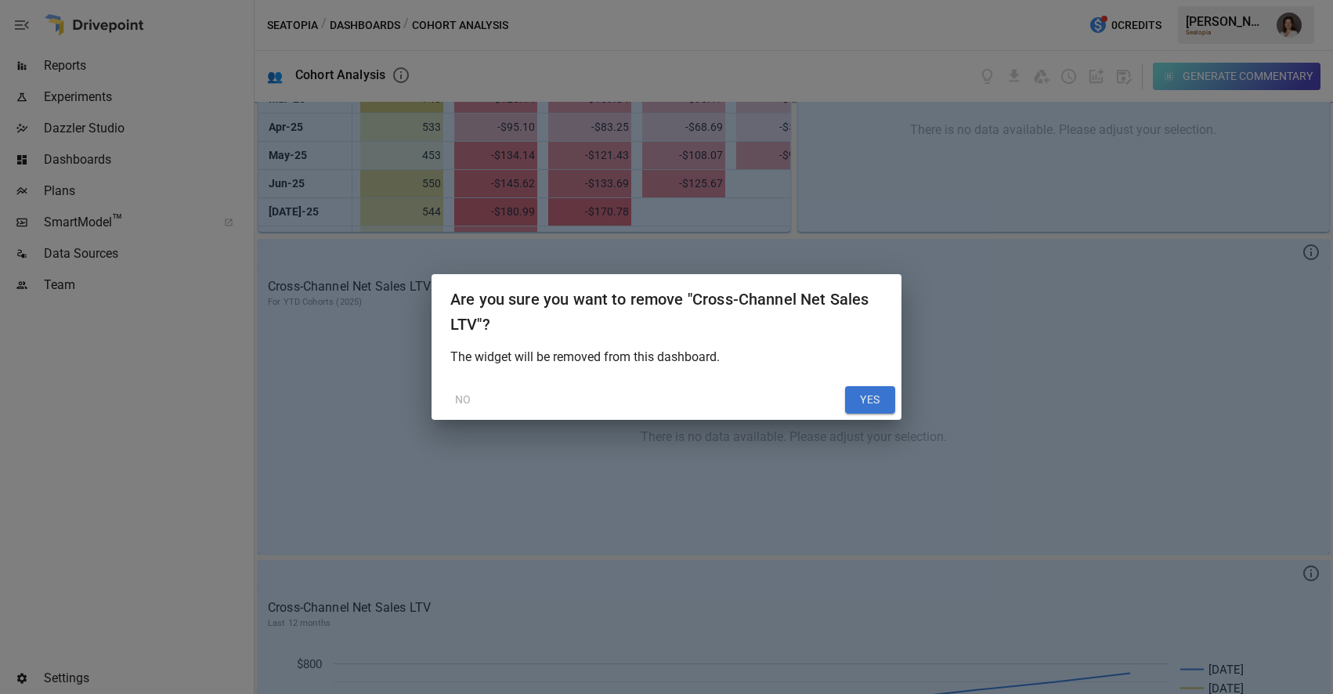
click at [863, 397] on button "YES" at bounding box center [870, 400] width 50 height 28
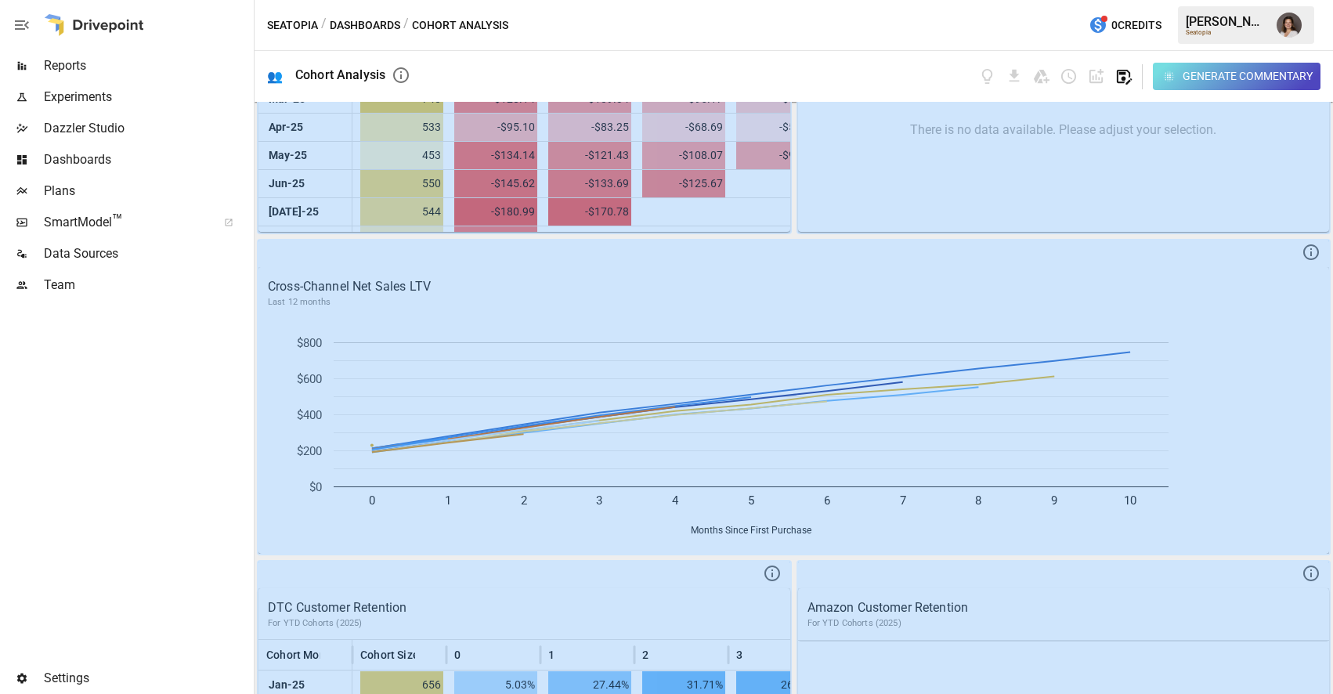
click at [1121, 78] on icon "button" at bounding box center [1124, 77] width 15 height 15
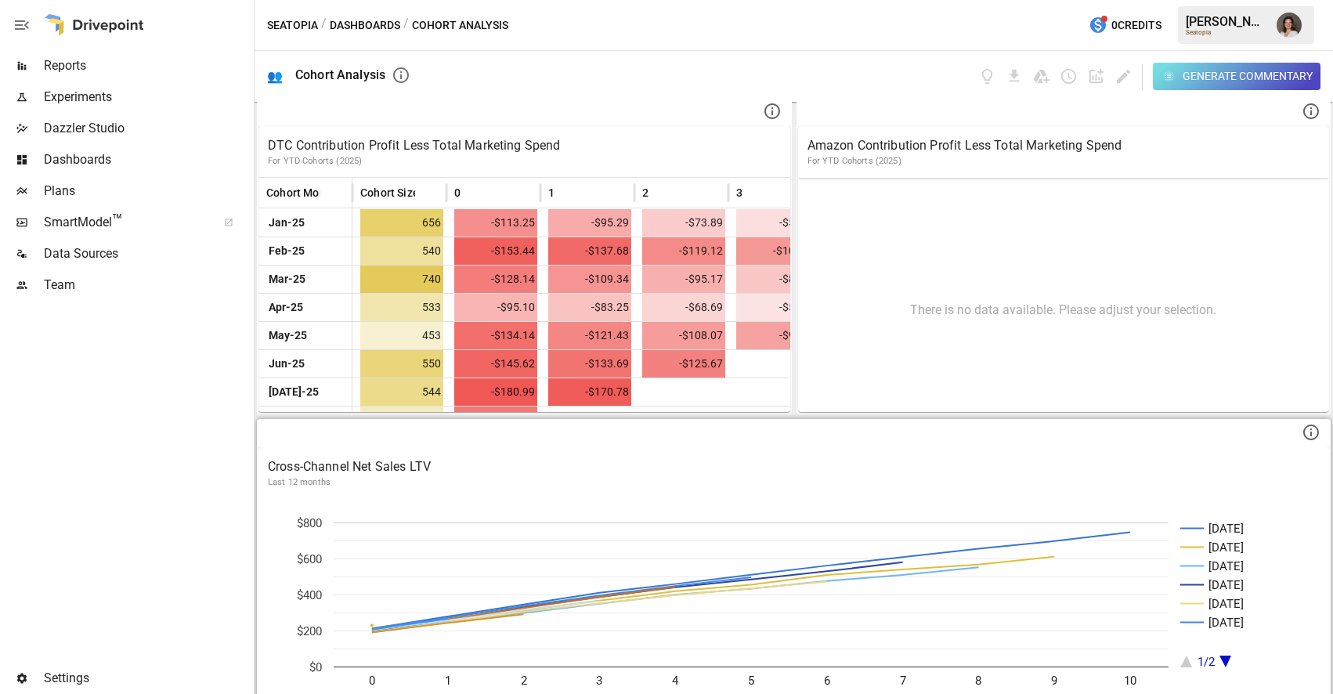
scroll to position [0, 0]
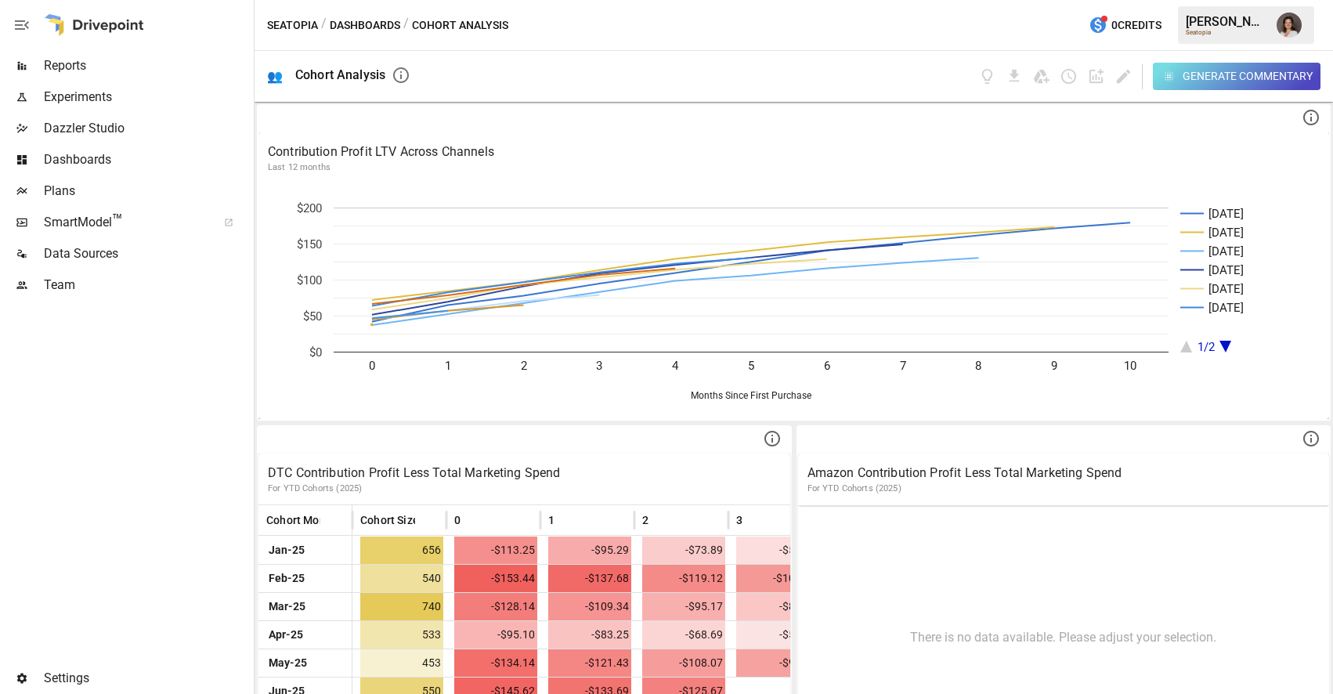
click at [368, 27] on button "Dashboards" at bounding box center [365, 26] width 70 height 20
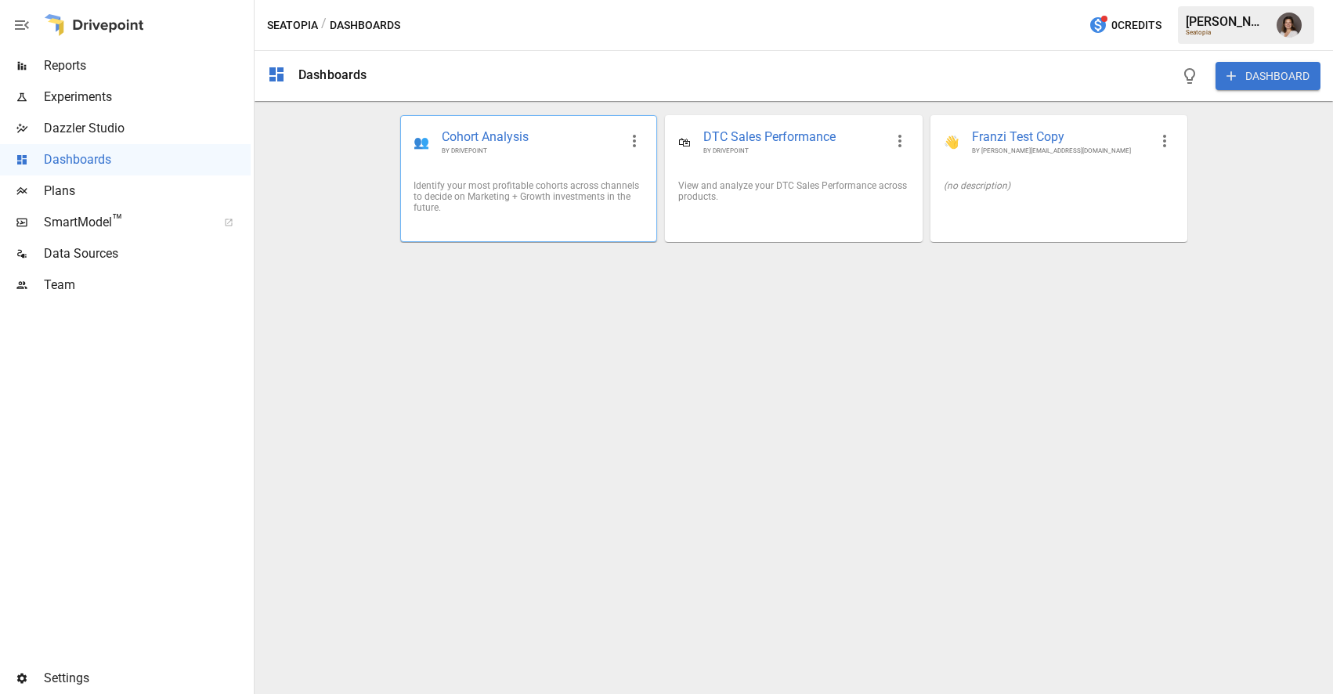
click at [556, 182] on div "Identify your most profitable cohorts across channels to decide on Marketing + …" at bounding box center [528, 196] width 230 height 33
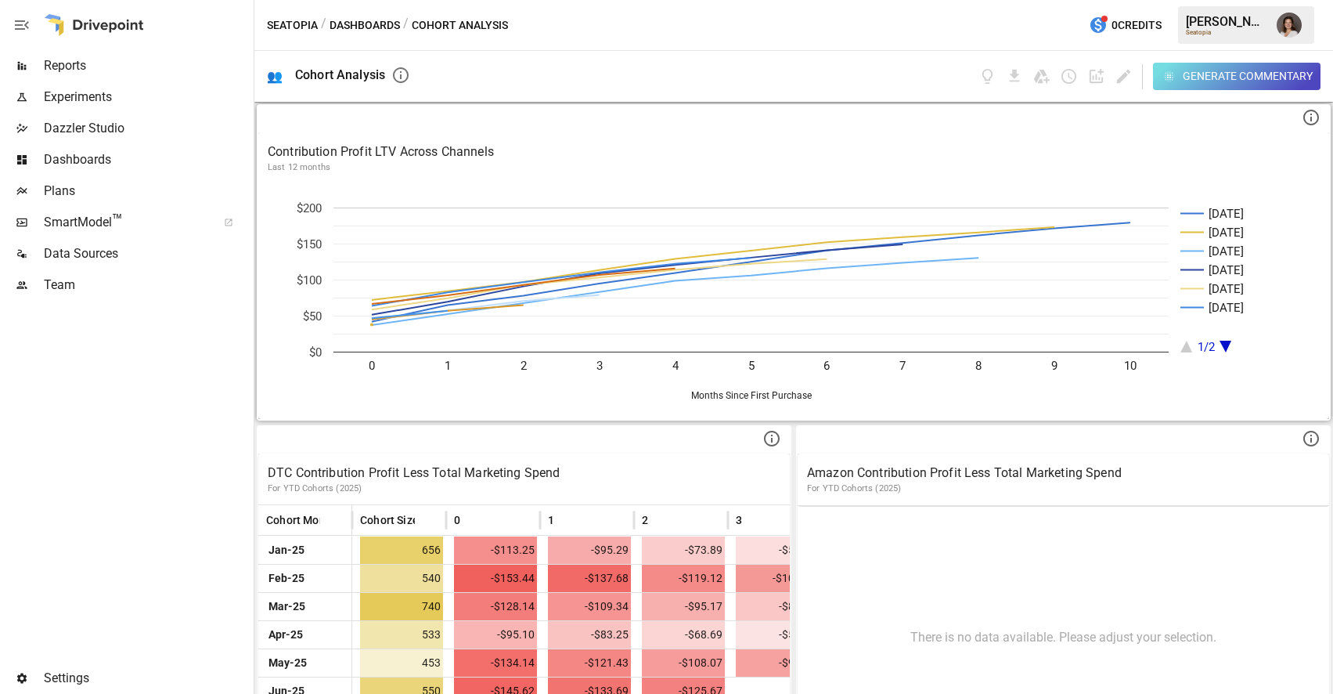
click at [183, 381] on div at bounding box center [125, 482] width 251 height 362
click at [692, 163] on p "Last 12 months" at bounding box center [794, 167] width 1052 height 13
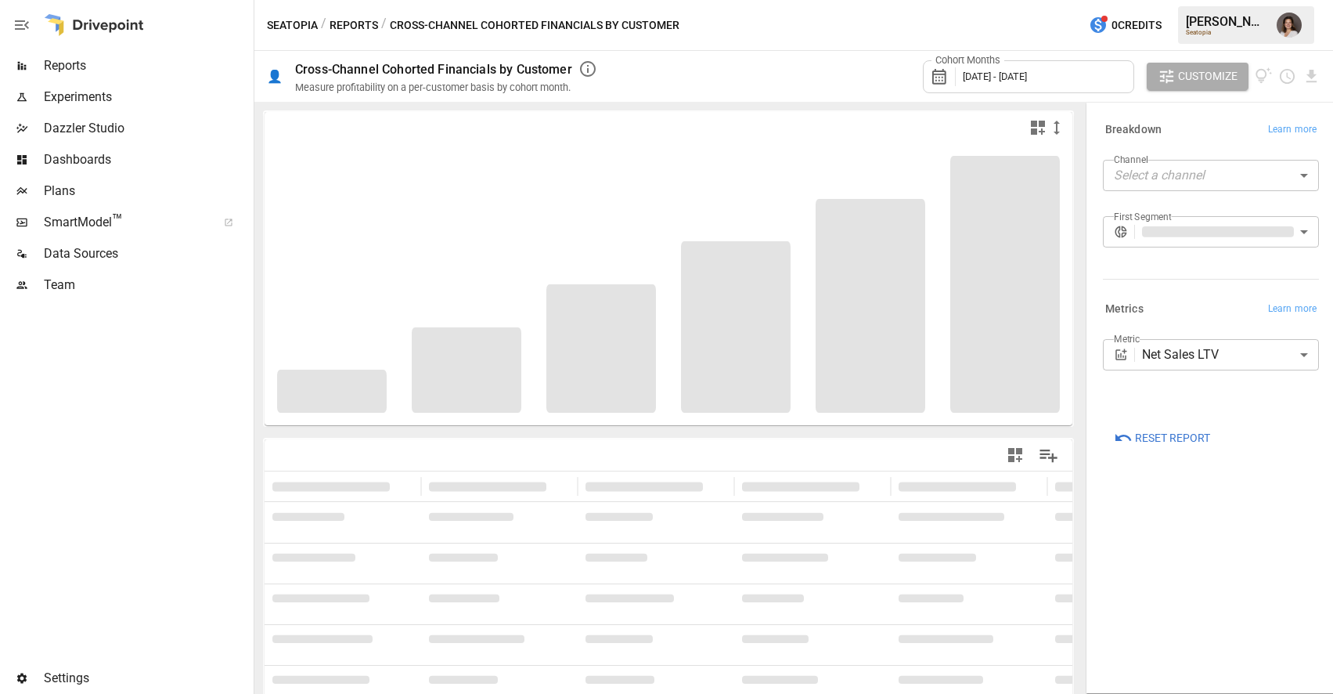
click at [1035, 85] on div "Cohort Months [DATE] - [DATE]" at bounding box center [1028, 76] width 211 height 33
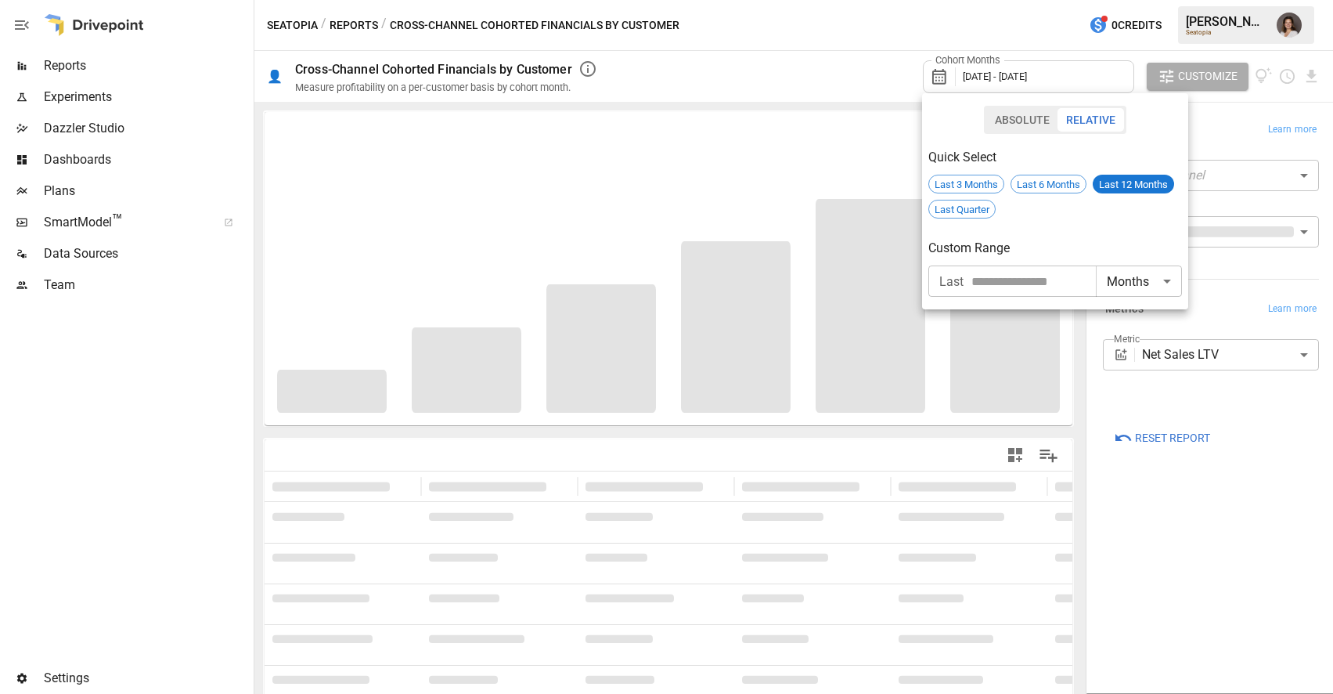
click at [1015, 116] on button "Absolute" at bounding box center [1023, 119] width 72 height 23
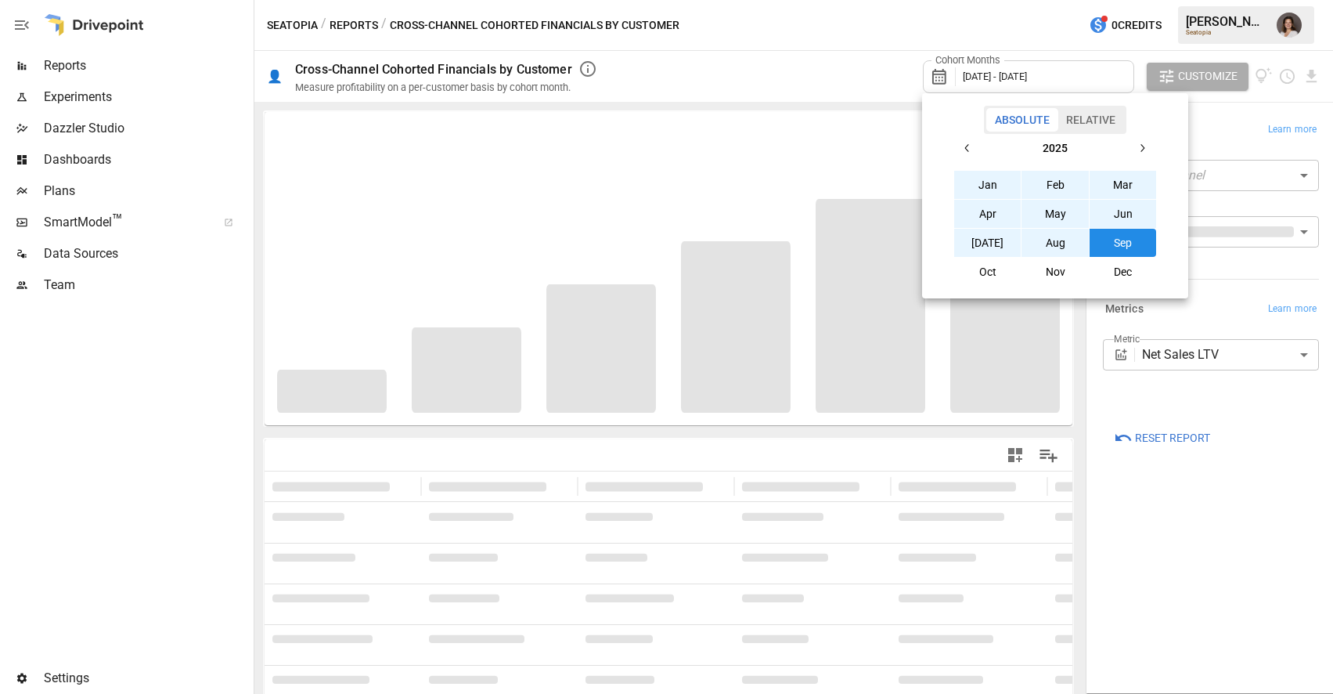
type button "absolute"
click at [1086, 107] on div "Absolute Relative" at bounding box center [1055, 120] width 143 height 28
click at [1090, 127] on button "Relative" at bounding box center [1091, 119] width 67 height 23
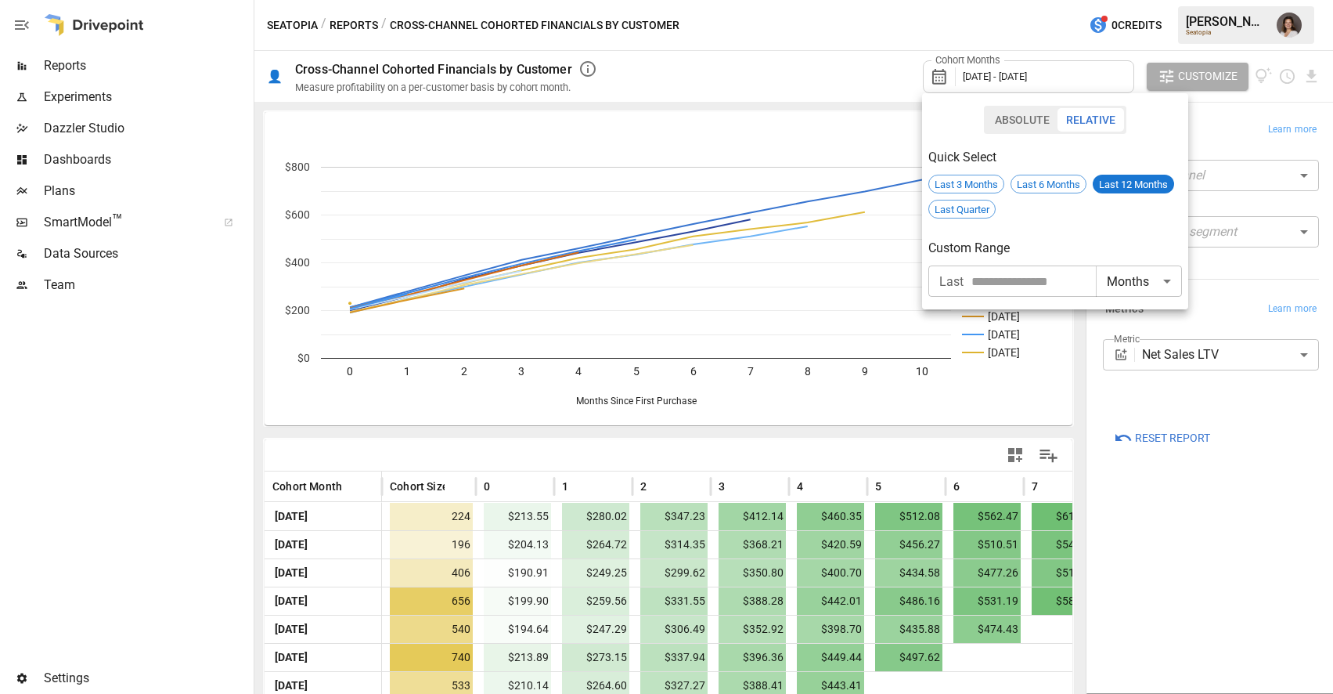
type button "relative"
drag, startPoint x: 376, startPoint y: 34, endPoint x: 341, endPoint y: 24, distance: 35.7
click at [374, 34] on div at bounding box center [666, 347] width 1333 height 694
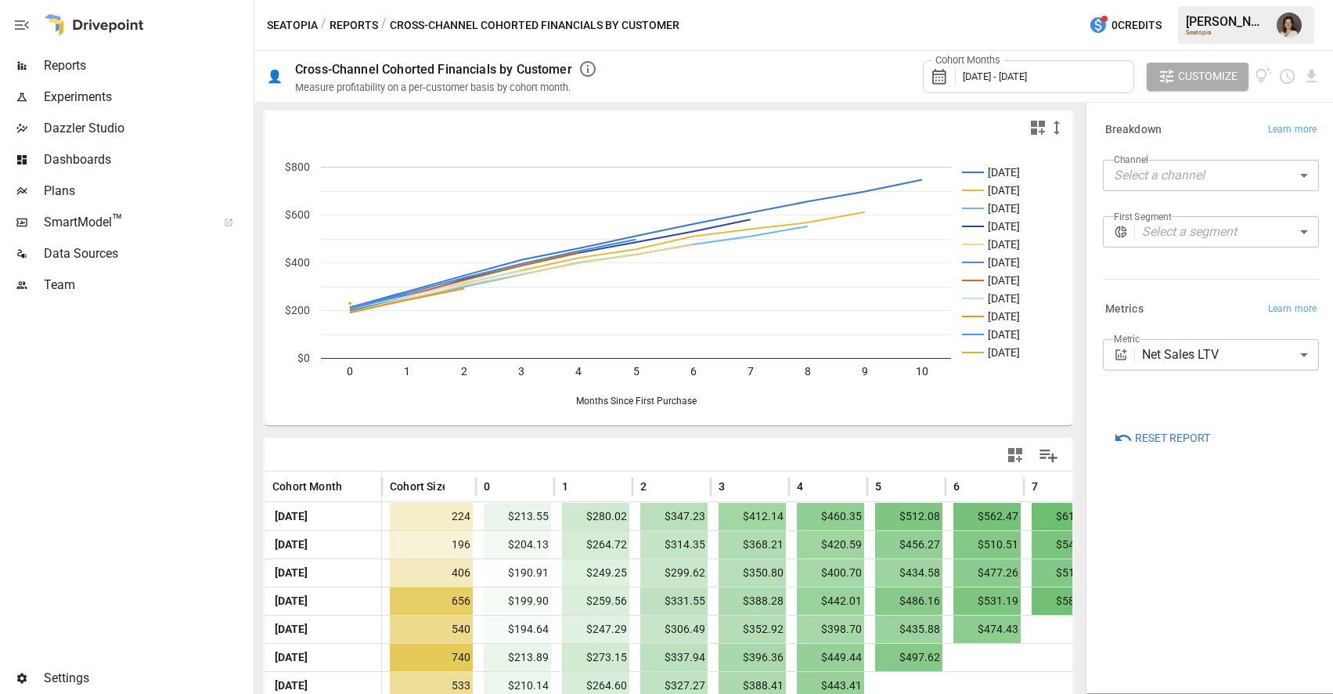
click at [341, 24] on div "Absolute Relative Quick Select Last 3 Months Last 6 Months Last 12 Months Last …" at bounding box center [666, 347] width 1333 height 694
click at [348, 23] on button "Reports" at bounding box center [354, 26] width 49 height 20
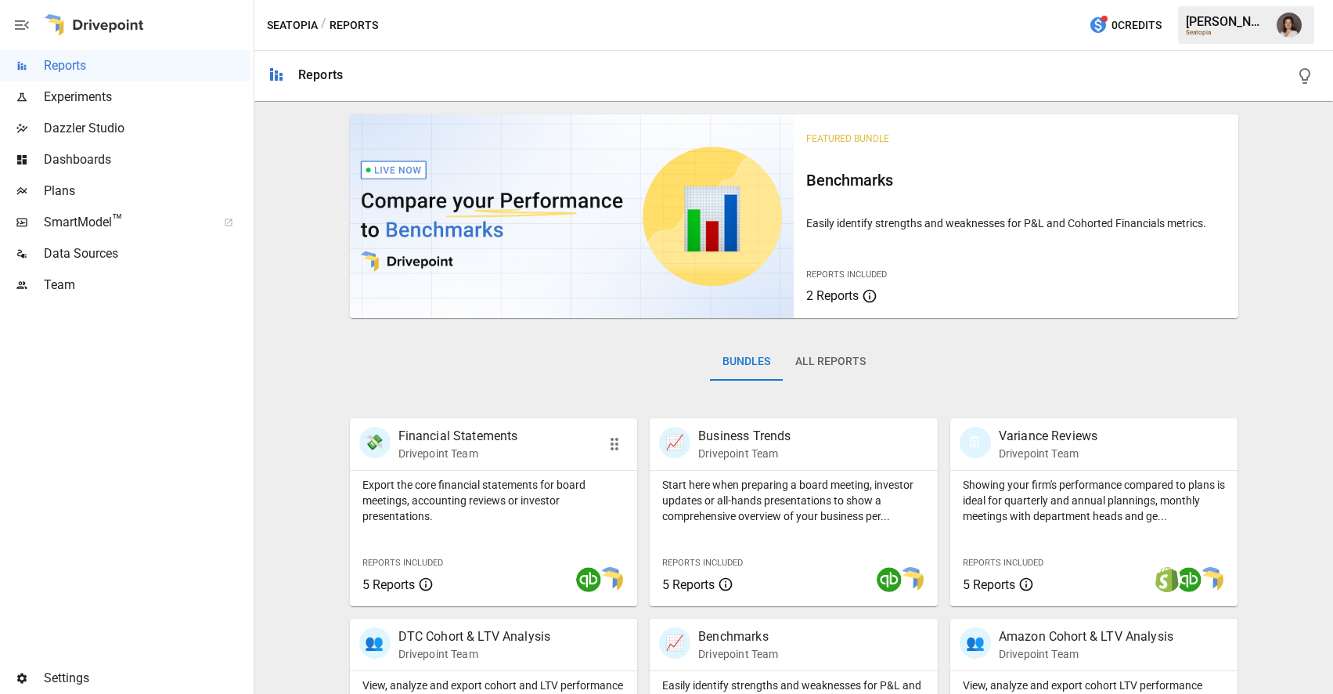
click at [501, 568] on div at bounding box center [553, 579] width 143 height 28
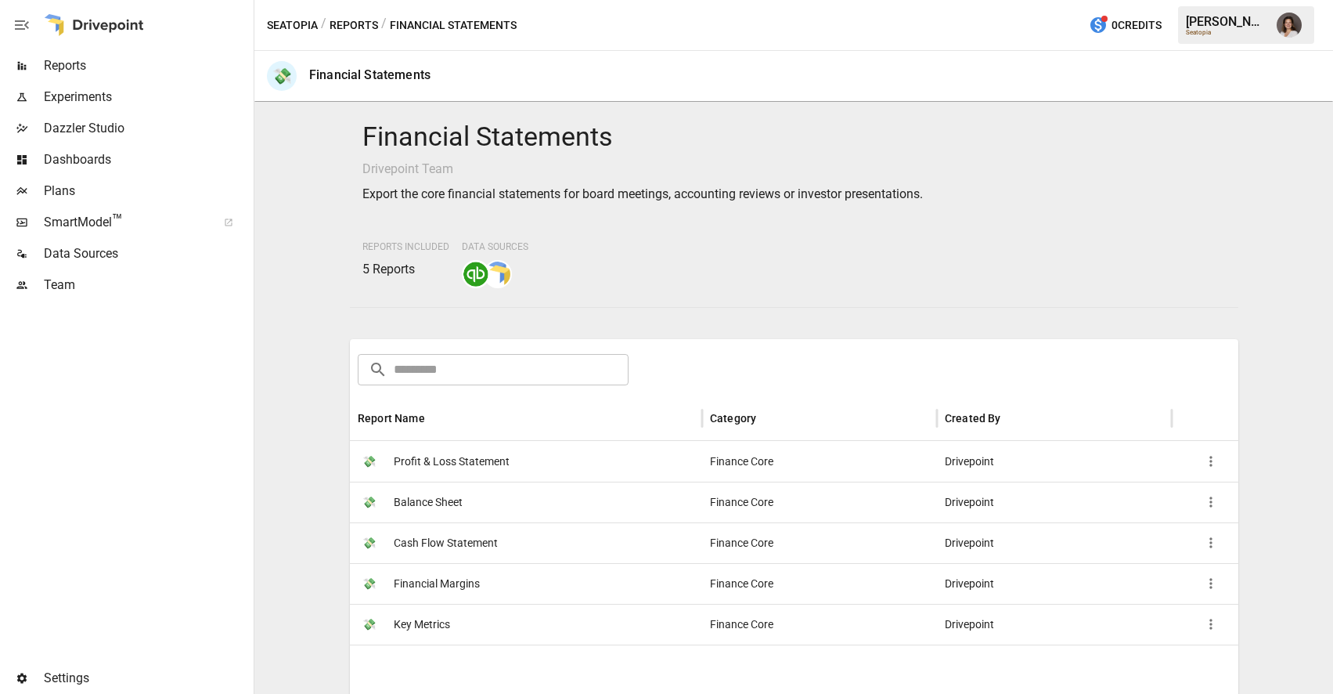
click at [492, 465] on span "Profit & Loss Statement" at bounding box center [452, 462] width 116 height 40
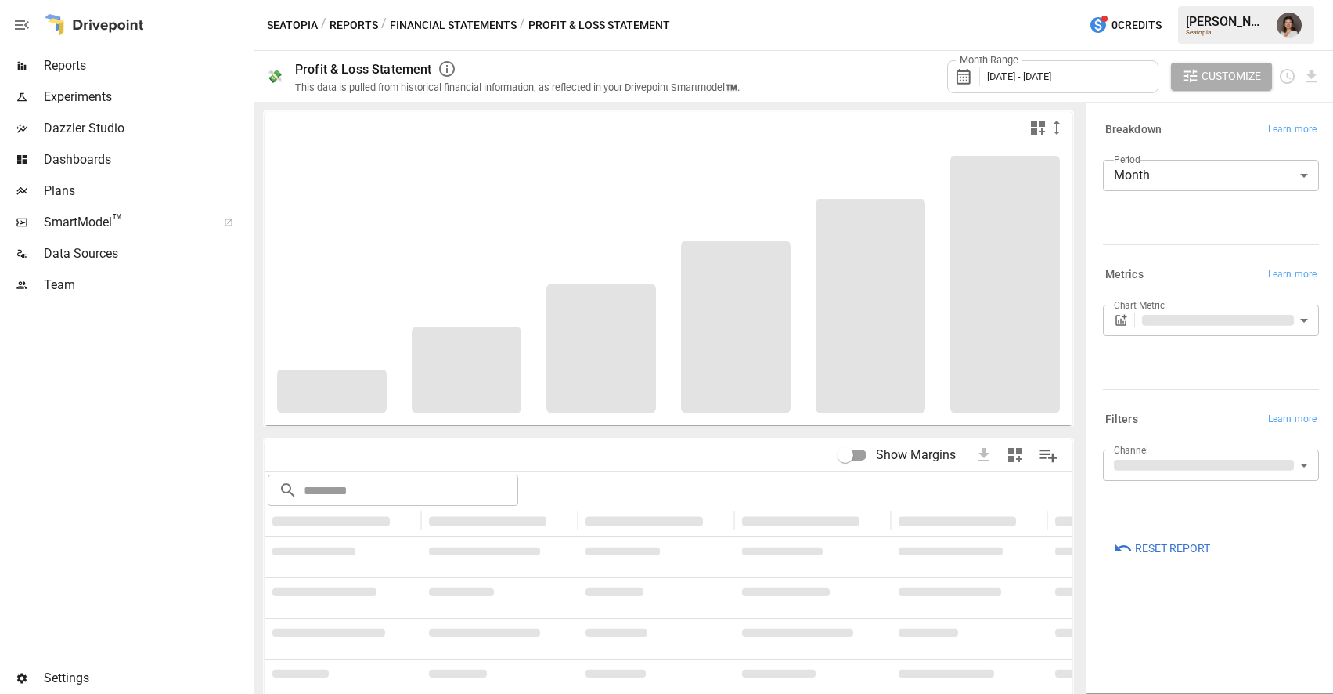
click at [1075, 67] on div "Month Range [DATE] - [DATE]" at bounding box center [1052, 76] width 211 height 33
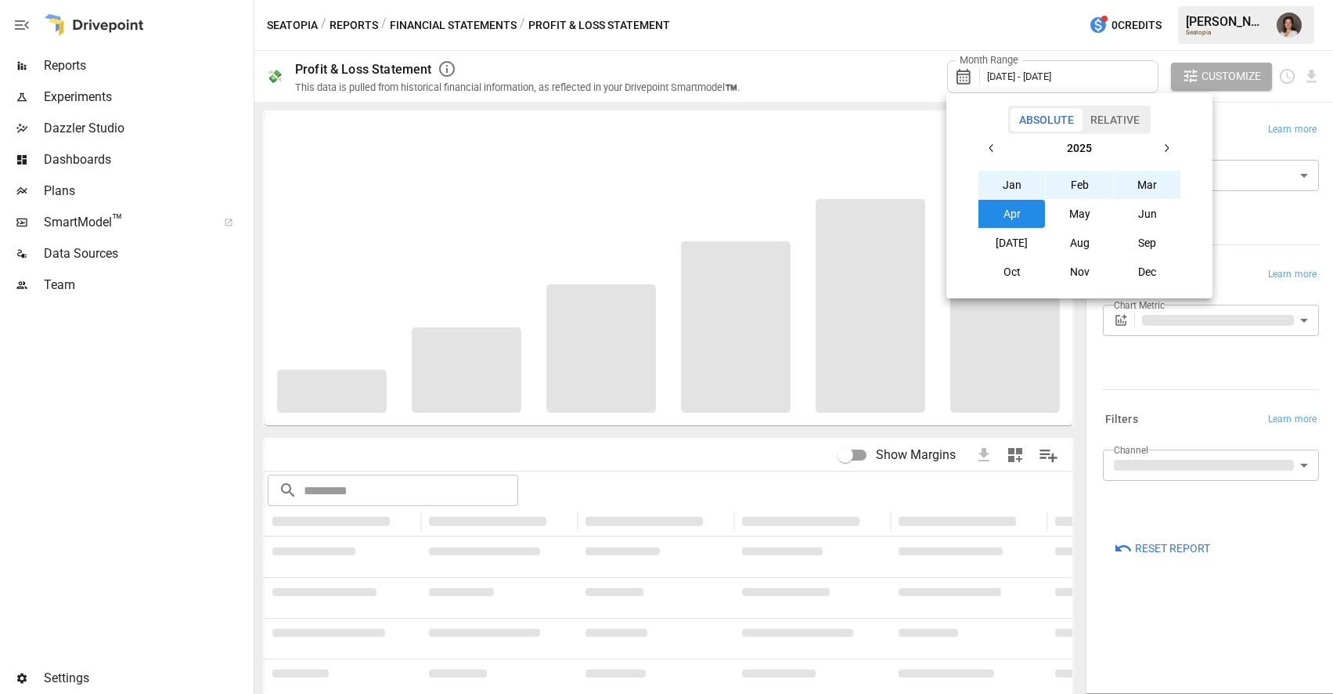
click at [1120, 117] on button "Relative" at bounding box center [1115, 119] width 67 height 23
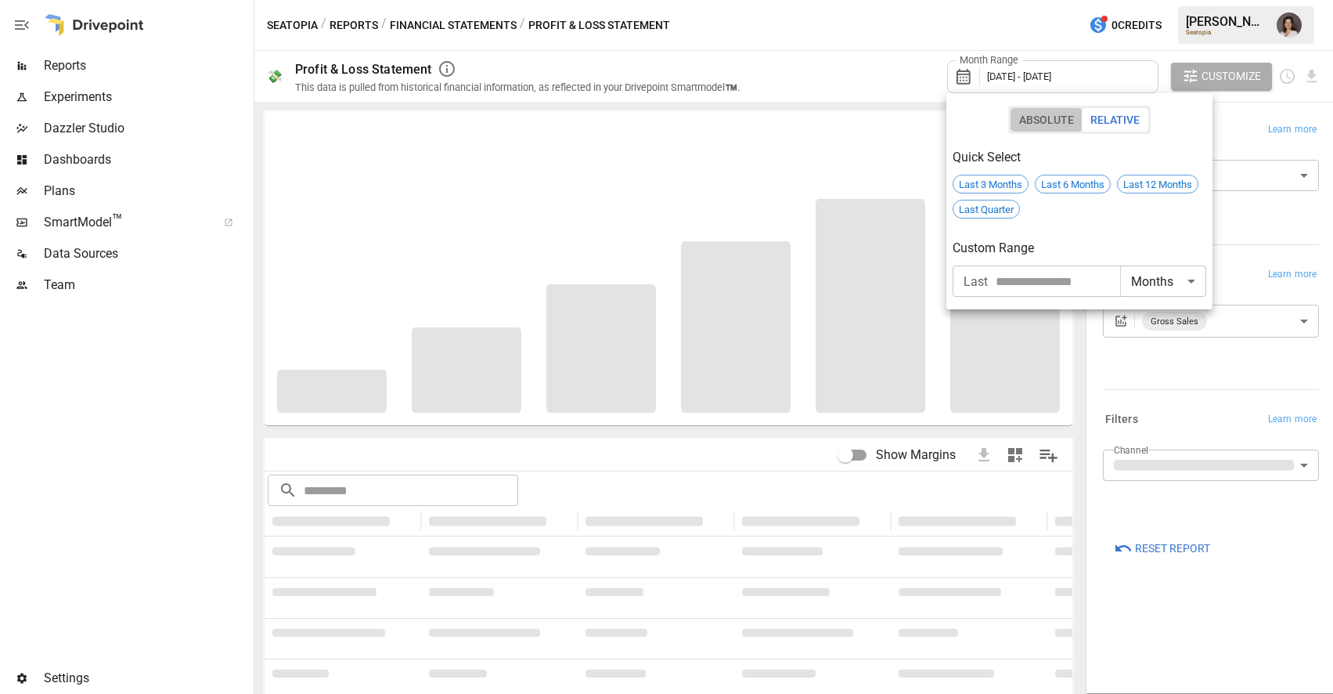
click at [1026, 121] on button "Absolute" at bounding box center [1047, 119] width 72 height 23
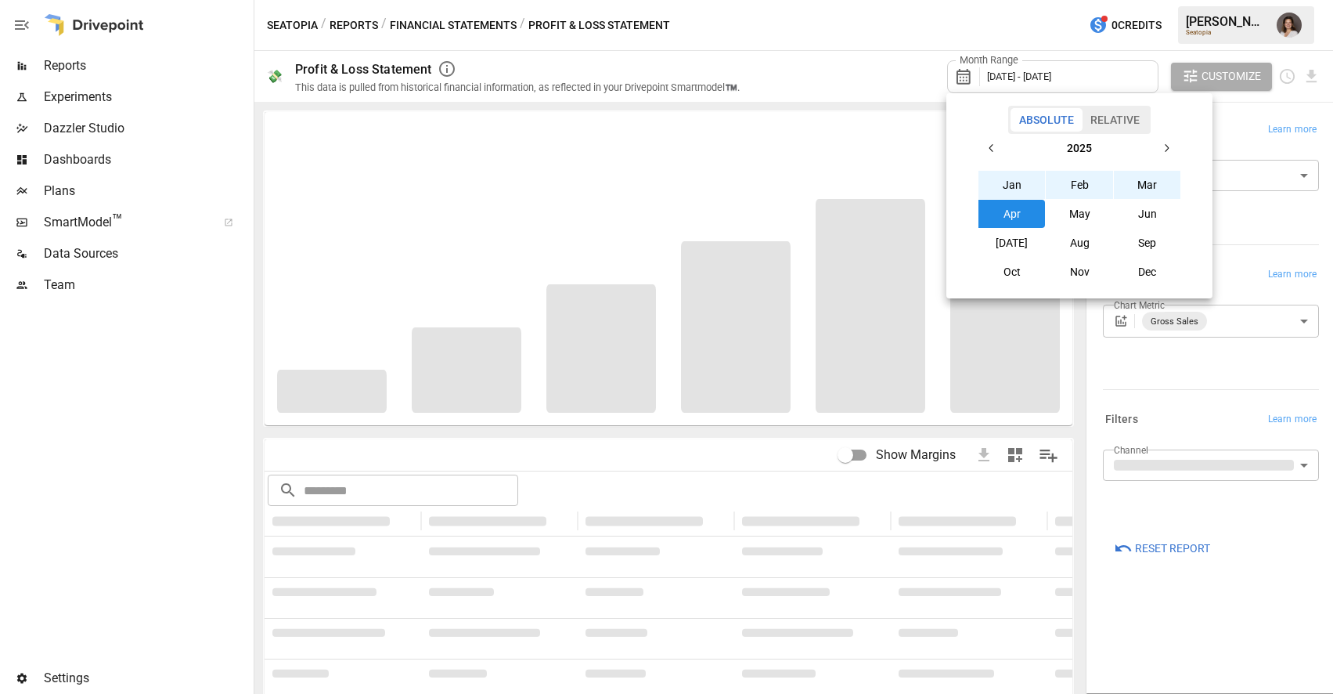
click at [849, 103] on div at bounding box center [666, 347] width 1333 height 694
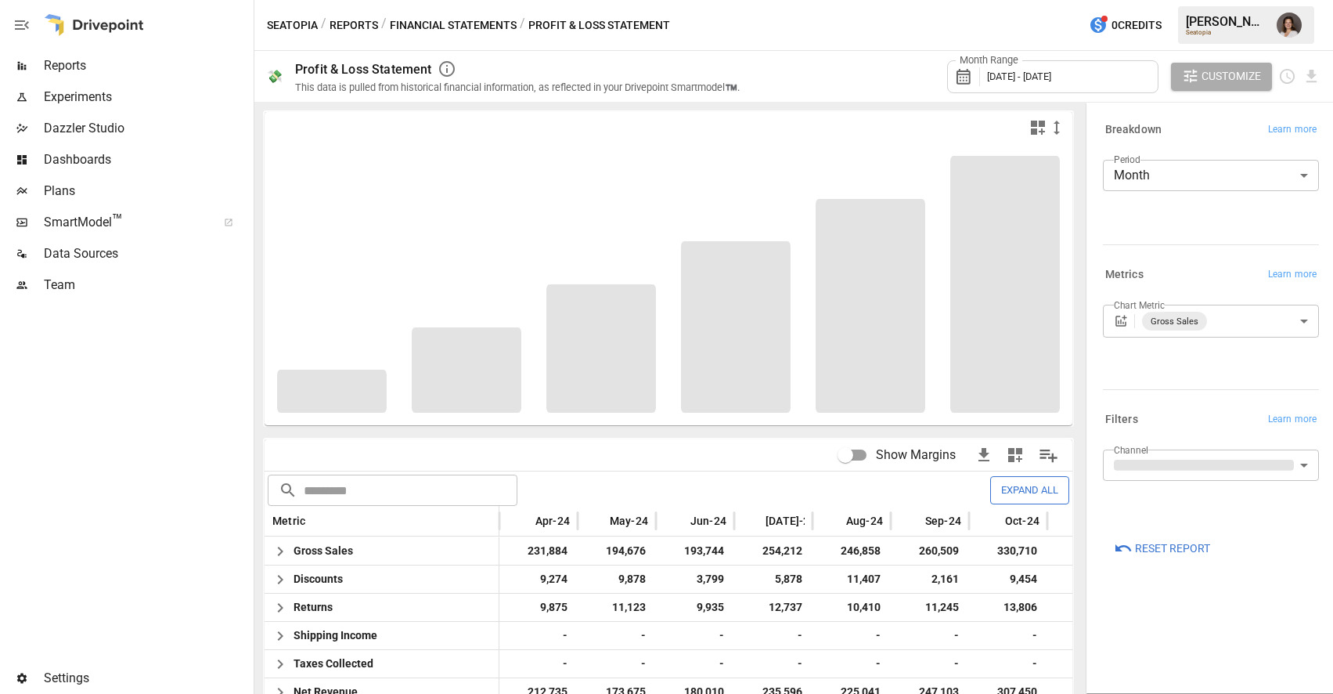
click at [424, 31] on button "Financial Statements" at bounding box center [453, 26] width 127 height 20
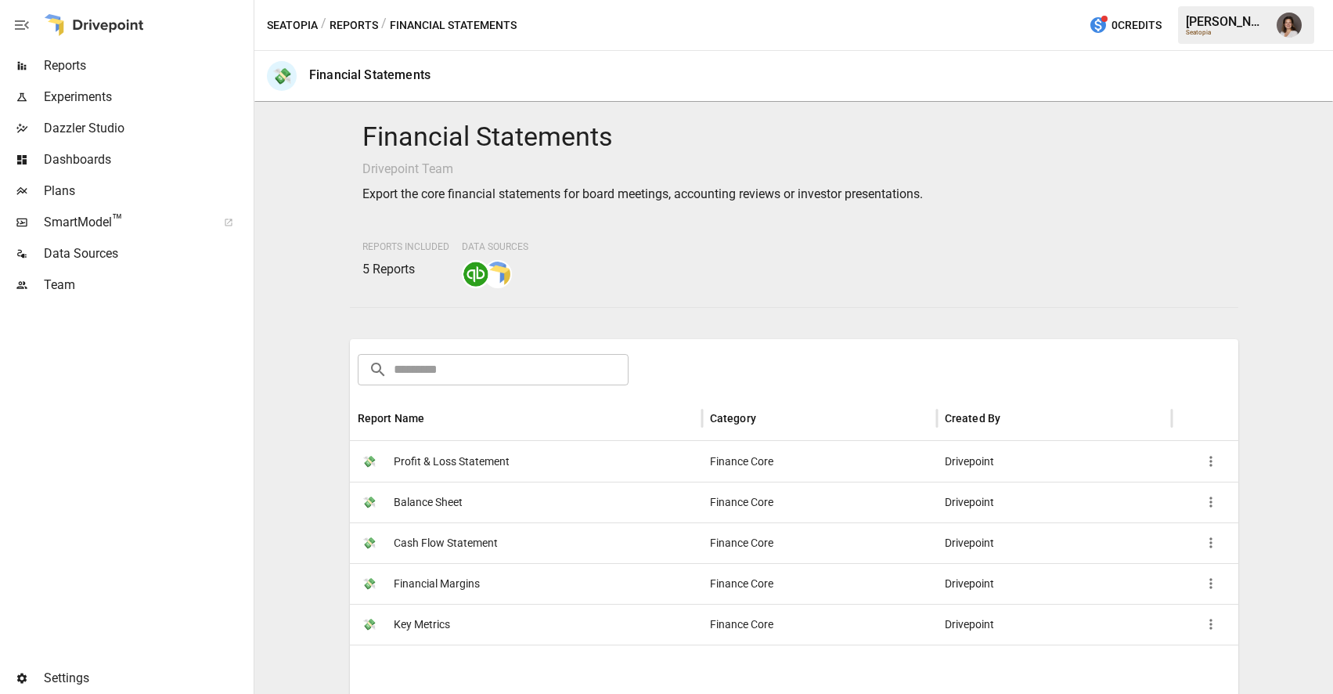
click at [341, 27] on button "Reports" at bounding box center [354, 26] width 49 height 20
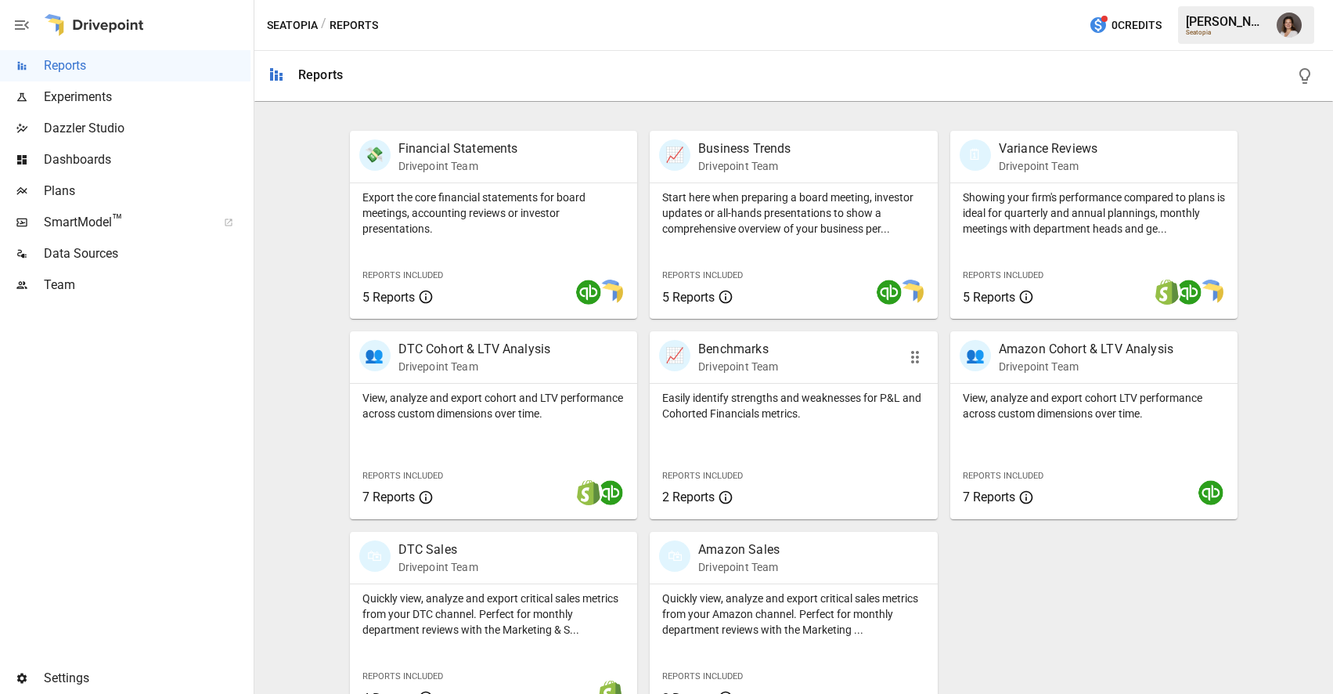
scroll to position [319, 0]
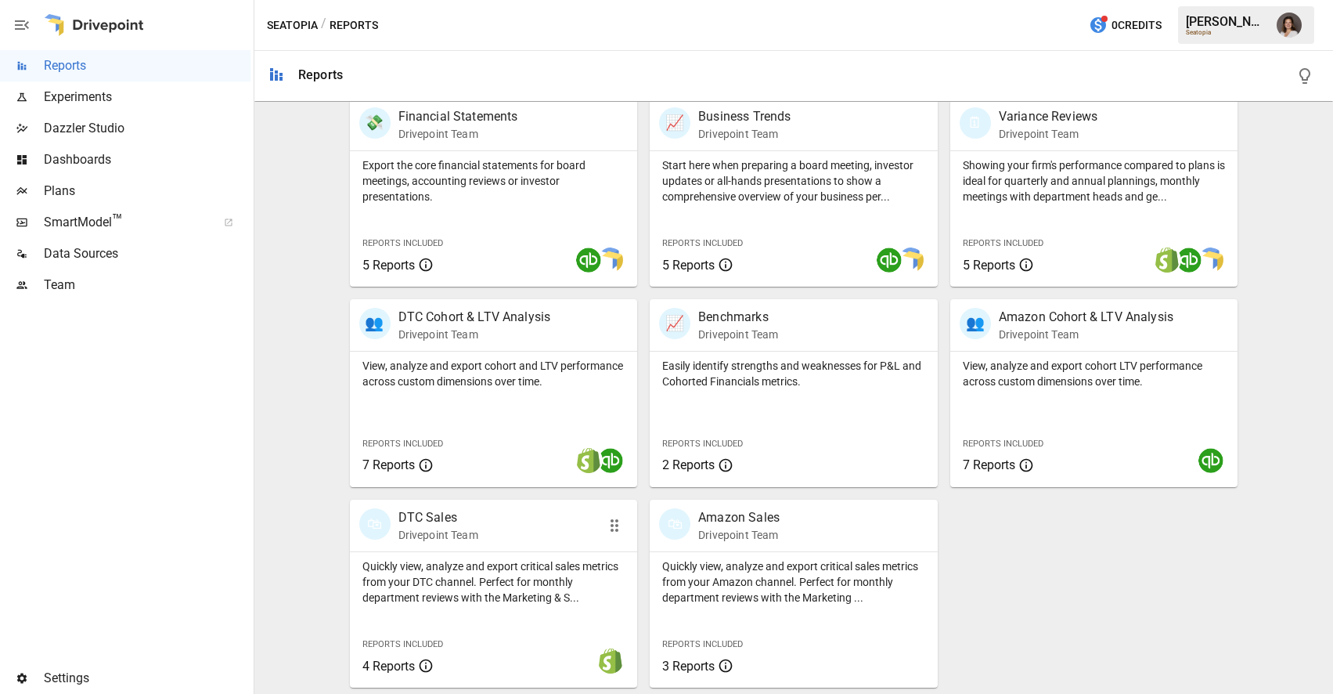
click at [489, 521] on div "🛍 DTC Sales Drivepoint Team" at bounding box center [471, 525] width 224 height 34
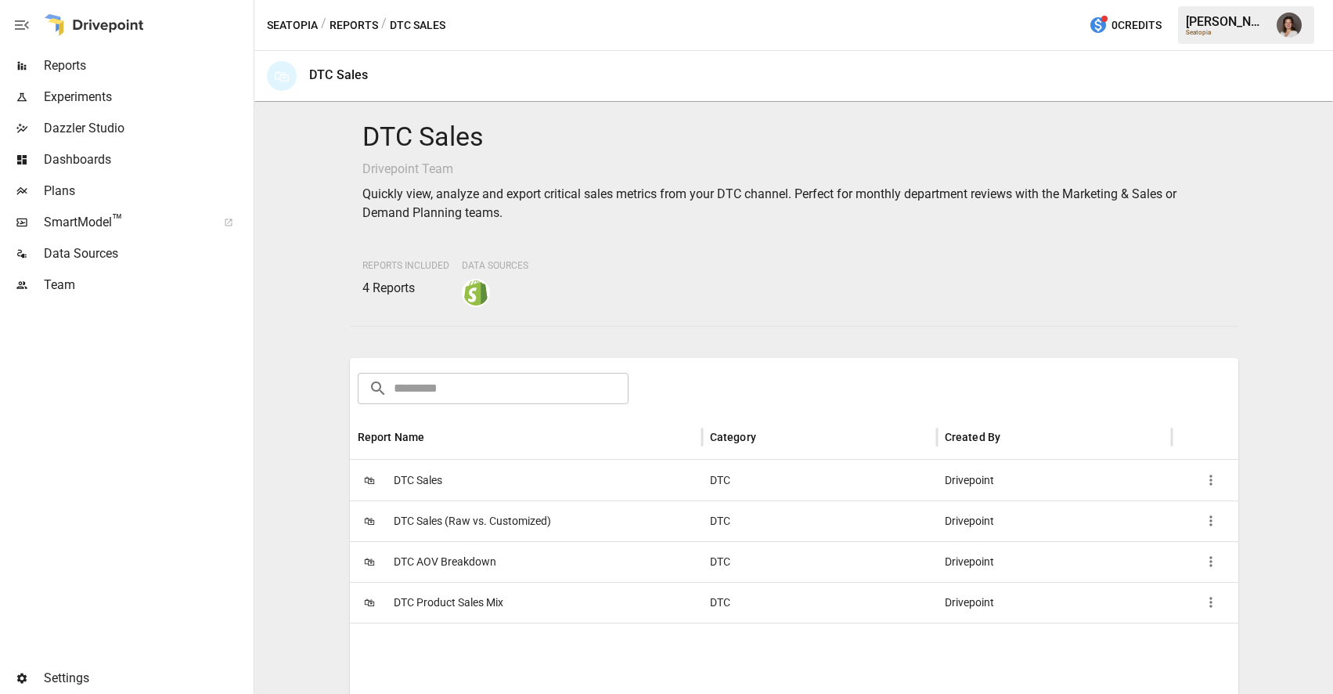
click at [514, 474] on div "🛍 DTC Sales" at bounding box center [526, 480] width 352 height 41
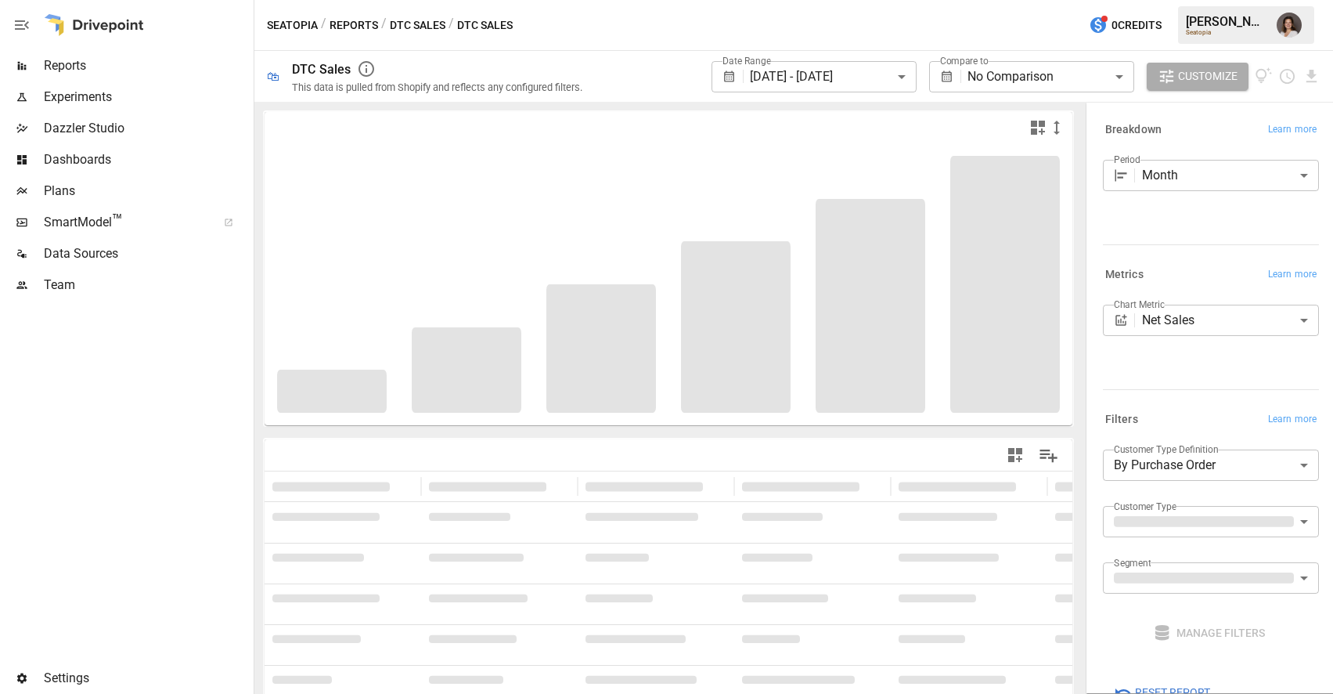
click at [817, 0] on body "**********" at bounding box center [666, 0] width 1333 height 0
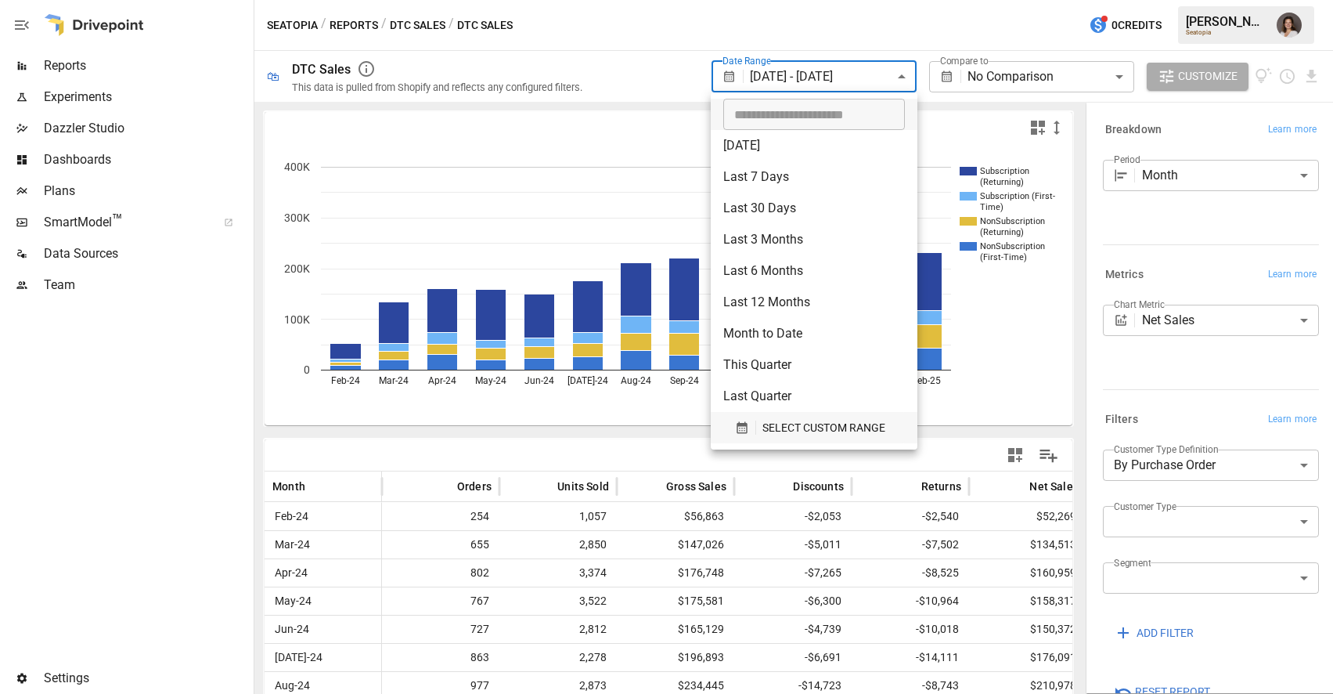
click at [774, 418] on span "SELECT CUSTOM RANGE" at bounding box center [824, 428] width 123 height 20
